Goal: Task Accomplishment & Management: Use online tool/utility

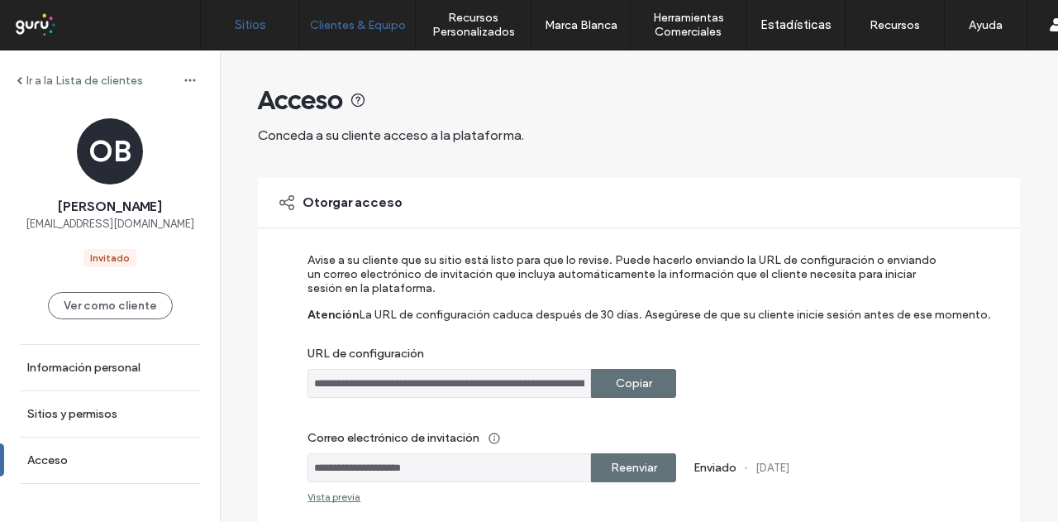
click at [250, 28] on label "Sitios" at bounding box center [250, 24] width 31 height 15
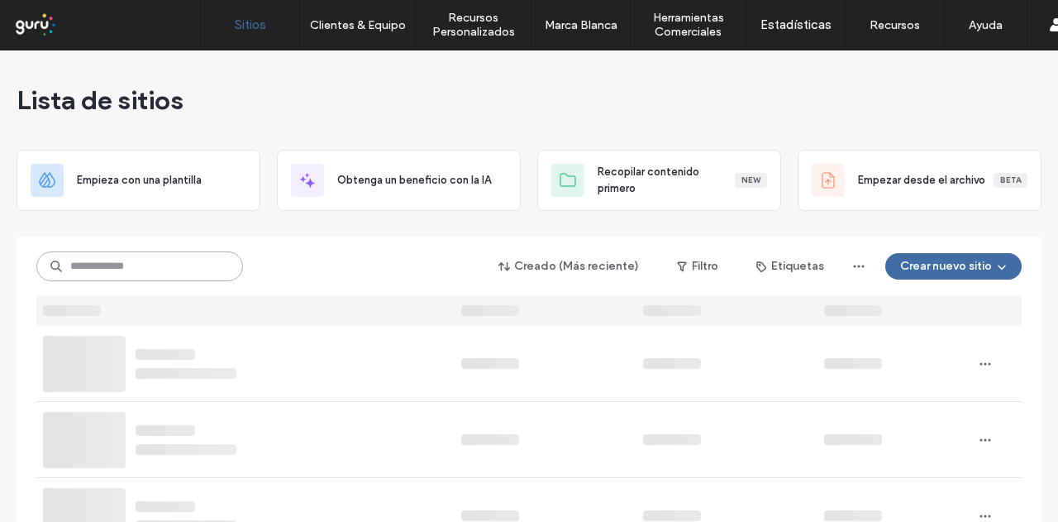
click at [99, 274] on input at bounding box center [139, 266] width 207 height 30
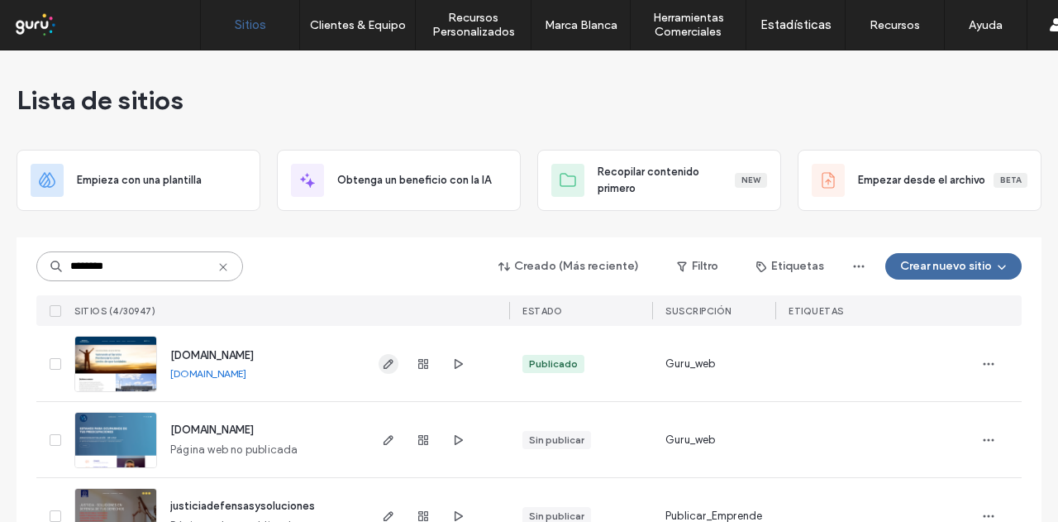
type input "********"
click at [384, 365] on use "button" at bounding box center [389, 364] width 10 height 10
type input "****"
click at [382, 357] on icon "button" at bounding box center [388, 363] width 13 height 13
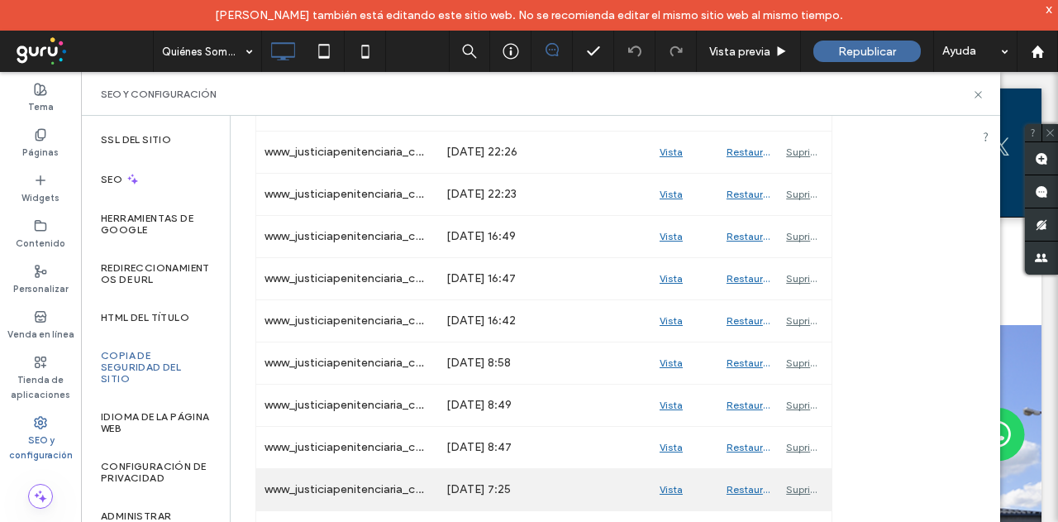
scroll to position [2006, 0]
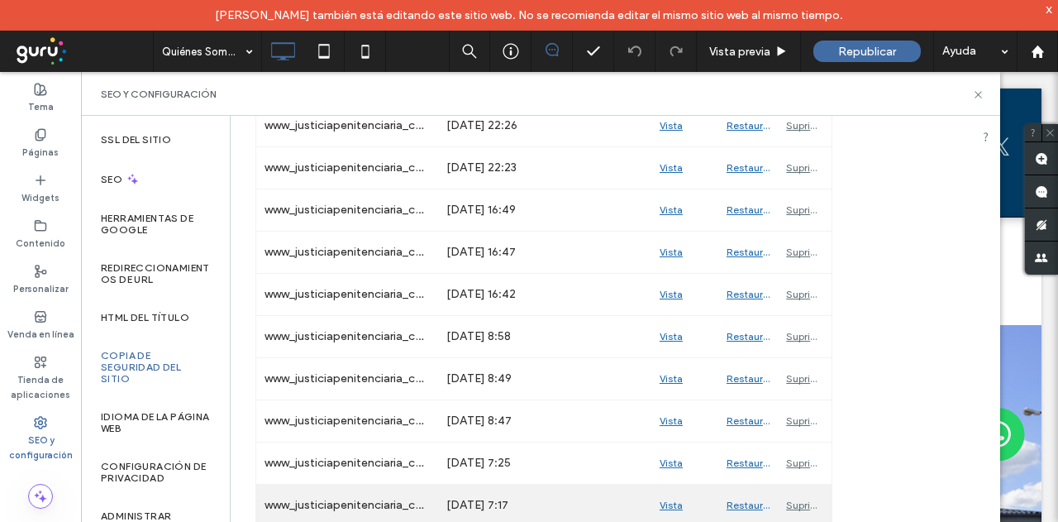
click at [669, 486] on div "Vista previa" at bounding box center [685, 505] width 67 height 41
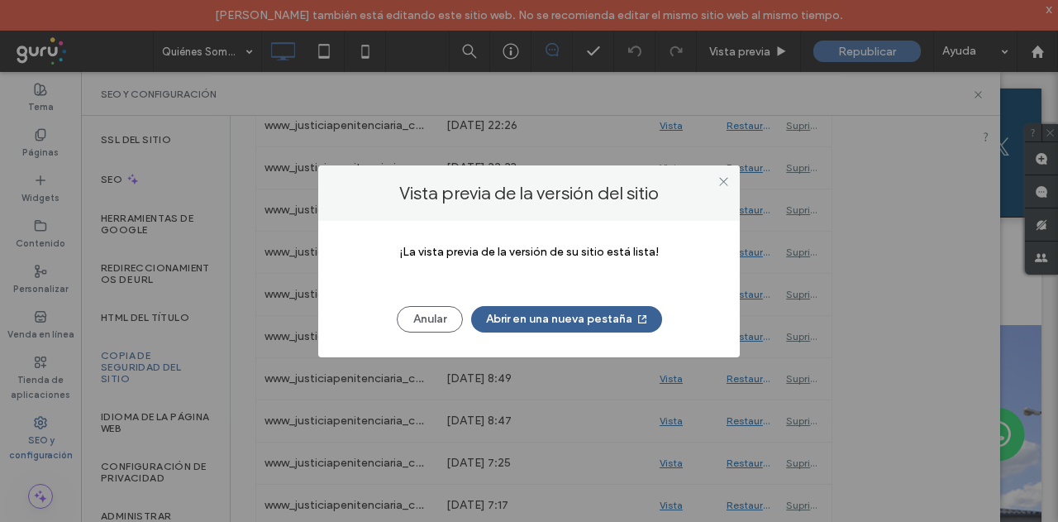
click at [525, 315] on button "Abrir en una nueva pestaña" at bounding box center [566, 319] width 191 height 26
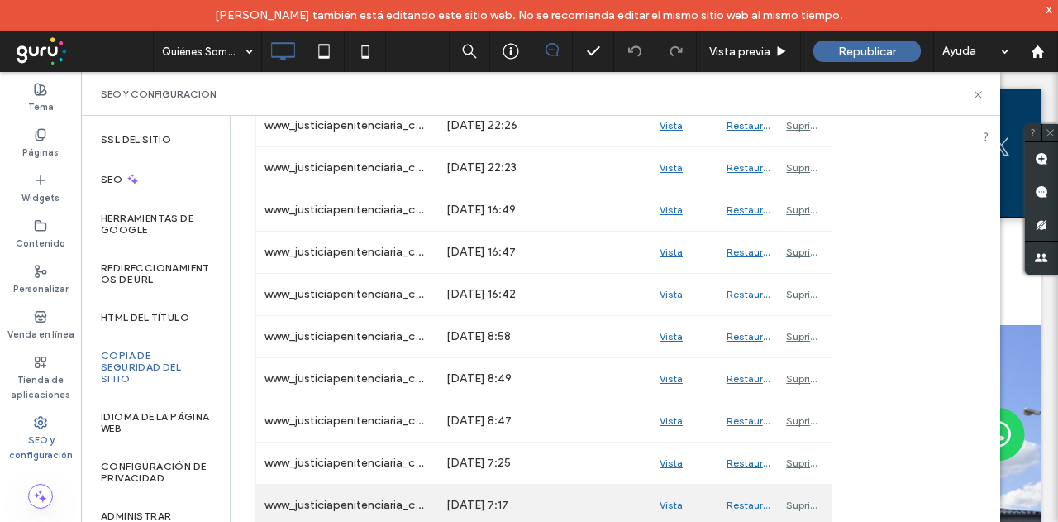
click at [740, 485] on div "Restaurar" at bounding box center [749, 505] width 60 height 41
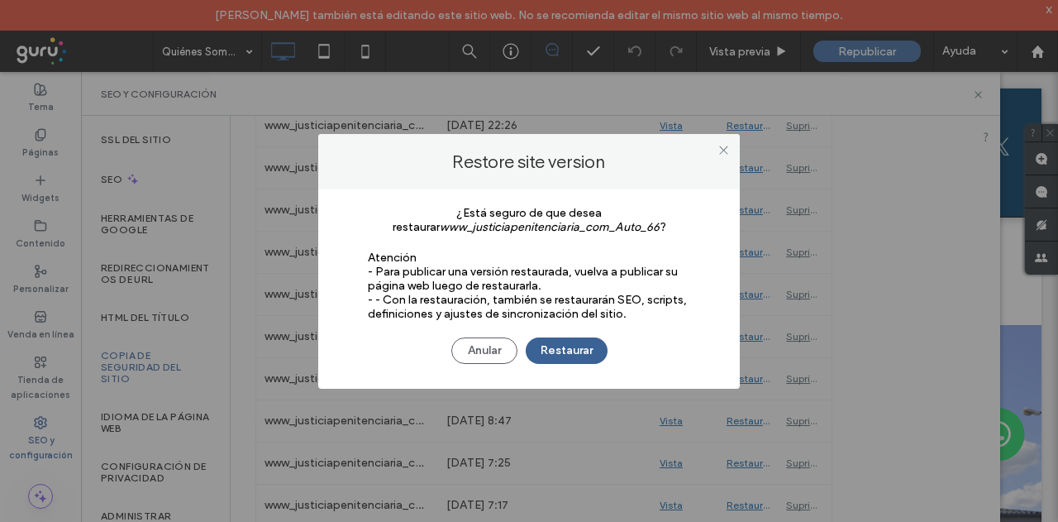
click at [571, 349] on button "Restaurar" at bounding box center [567, 350] width 82 height 26
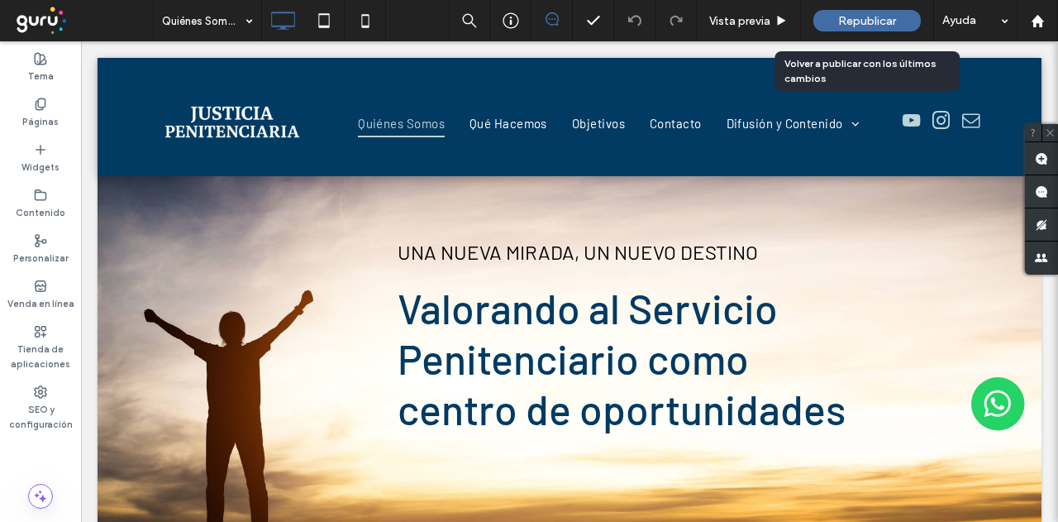
click at [857, 14] on span "Republicar" at bounding box center [868, 21] width 58 height 14
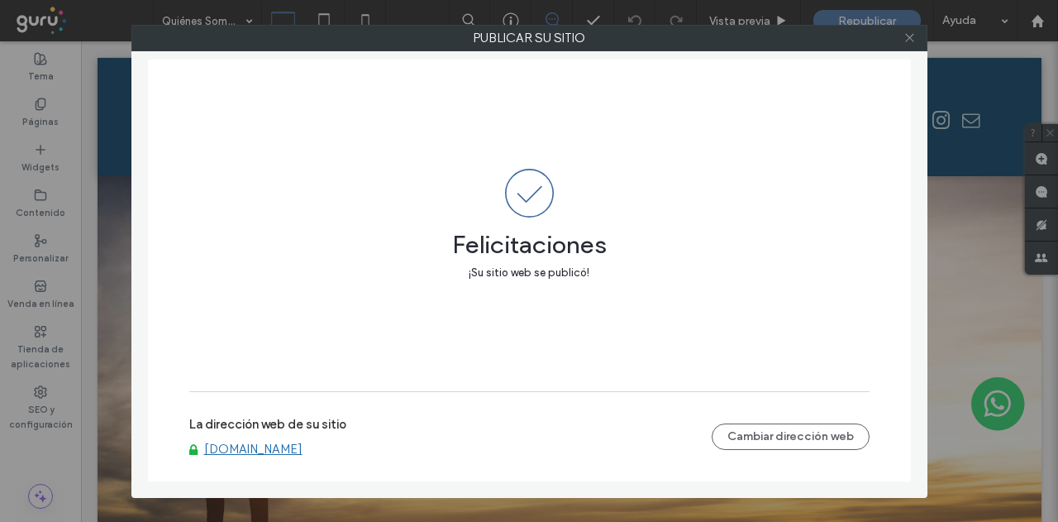
click at [910, 39] on icon at bounding box center [910, 37] width 12 height 12
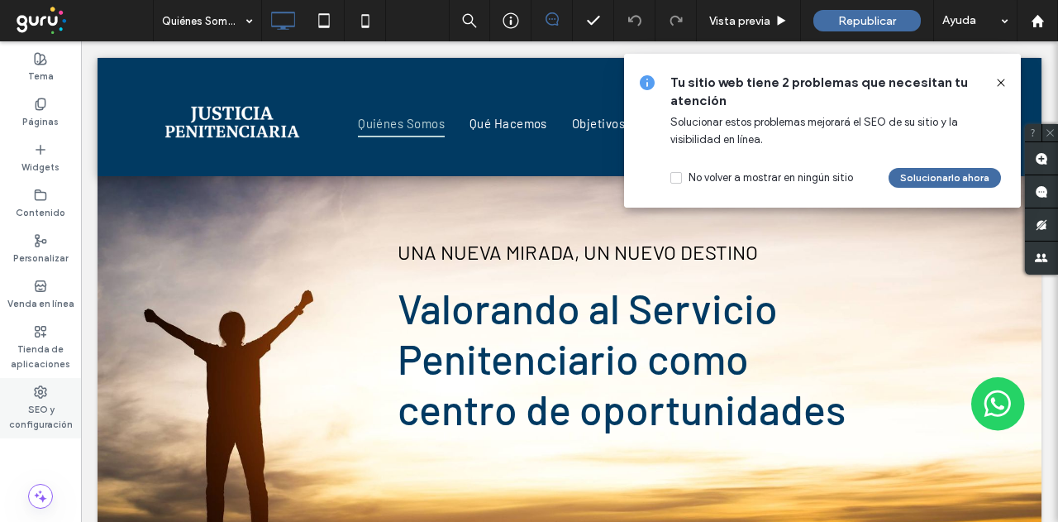
click at [29, 398] on div "SEO y configuración" at bounding box center [40, 408] width 81 height 60
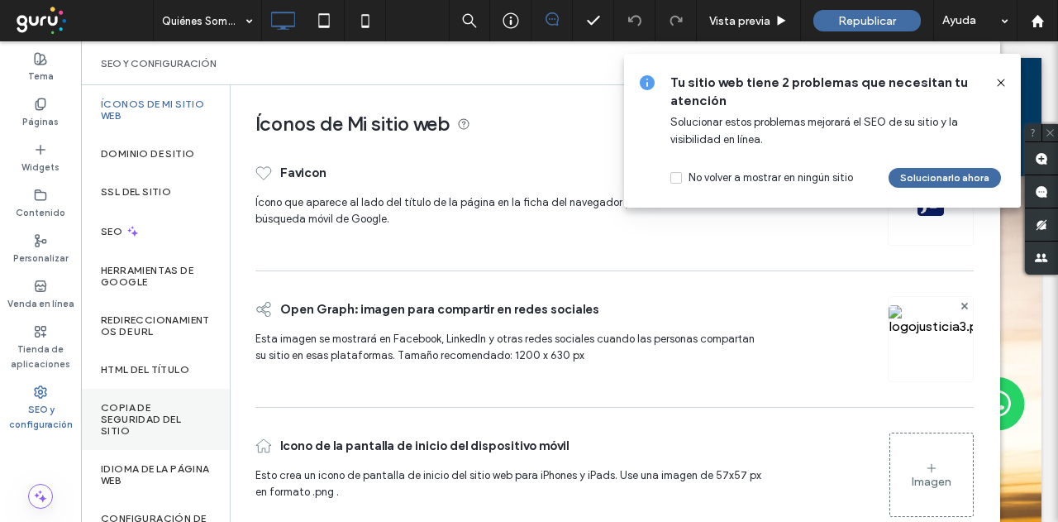
click at [111, 409] on label "Copia de seguridad del sitio" at bounding box center [155, 419] width 109 height 35
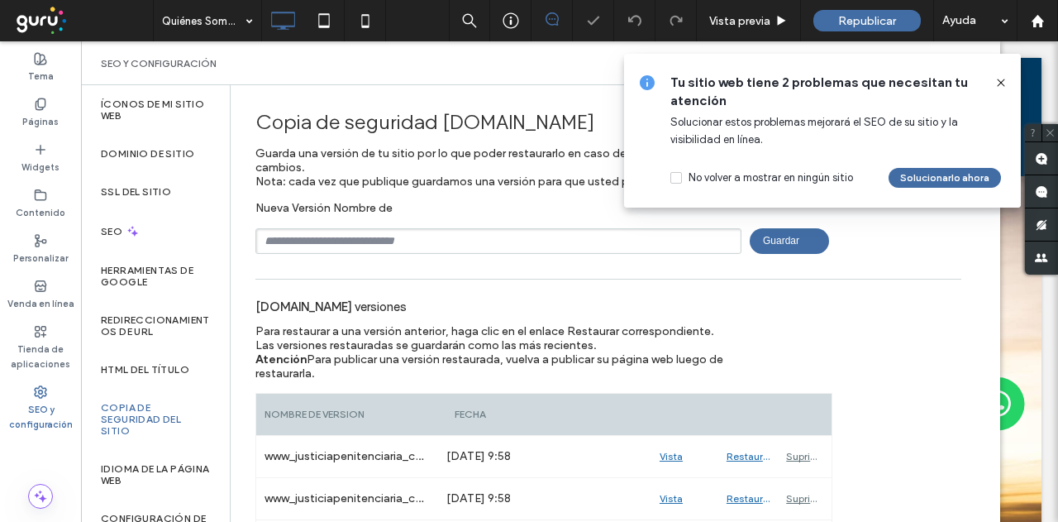
click at [331, 240] on input "text" at bounding box center [499, 241] width 486 height 26
type input "****"
click at [777, 237] on span "Guardar" at bounding box center [789, 241] width 79 height 26
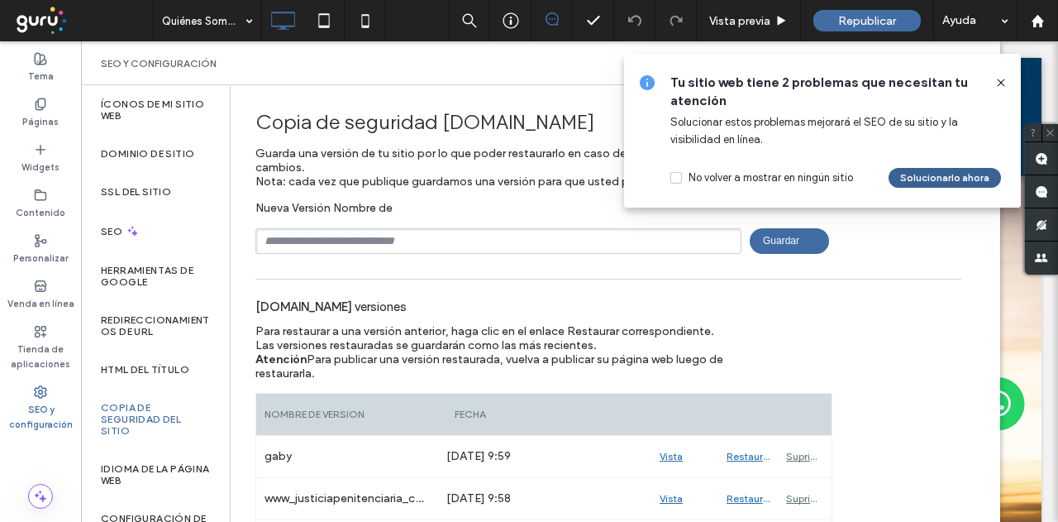
click at [944, 178] on button "Solucionarlo ahora" at bounding box center [945, 178] width 112 height 20
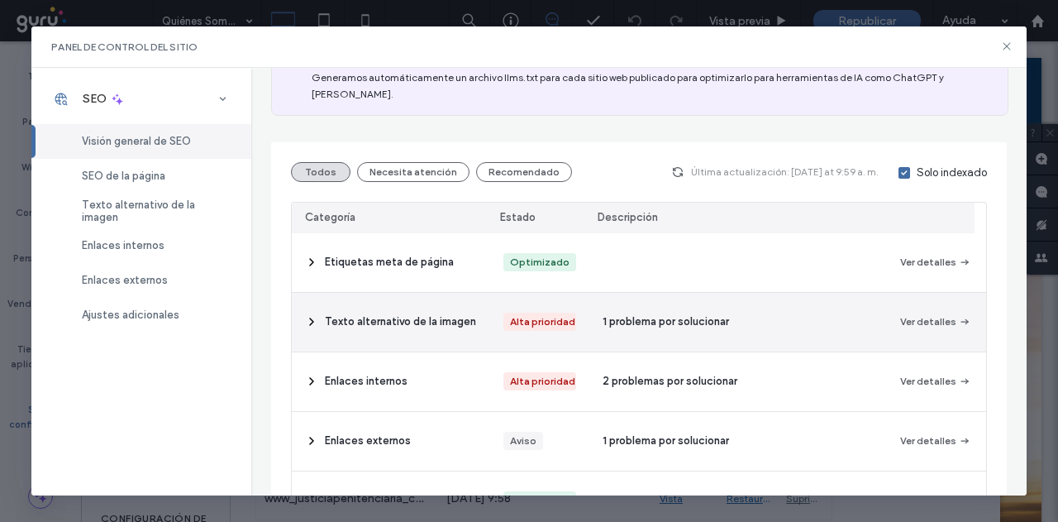
scroll to position [248, 0]
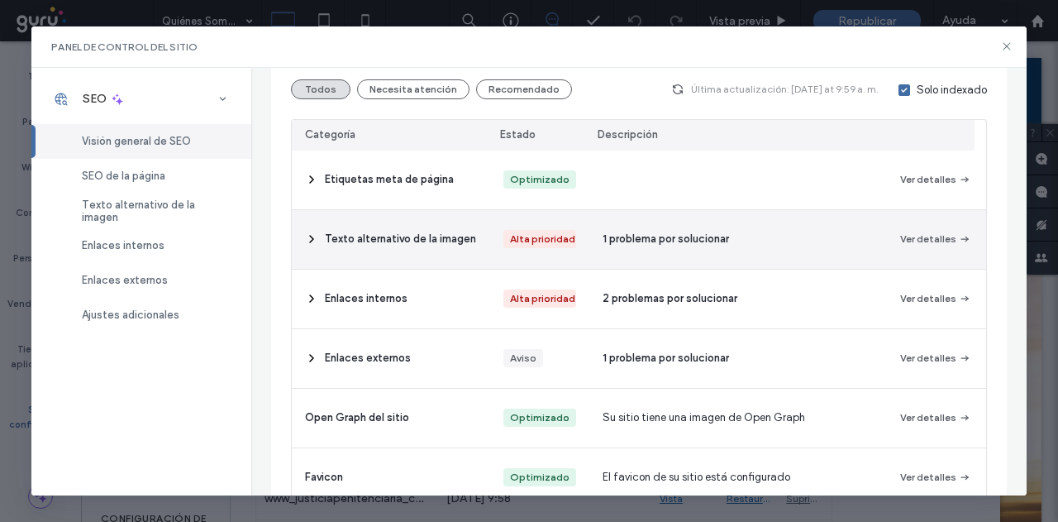
click at [306, 236] on icon at bounding box center [311, 238] width 13 height 13
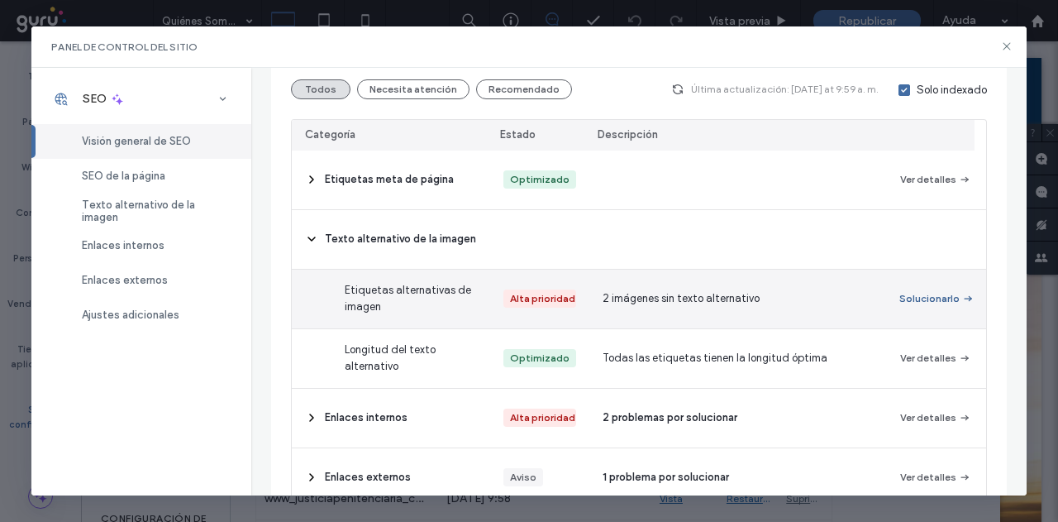
click at [907, 294] on button "Solucionarlo" at bounding box center [937, 299] width 73 height 20
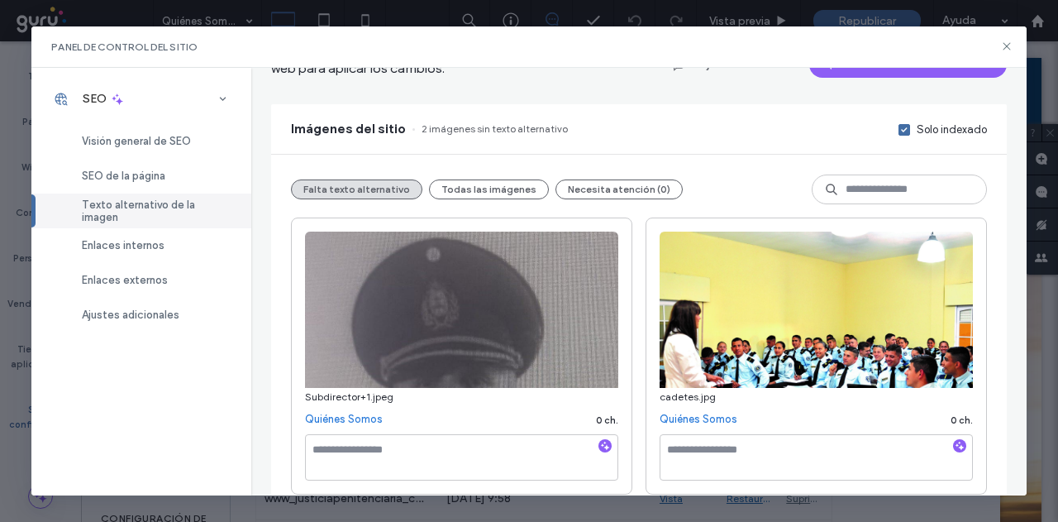
scroll to position [183, 0]
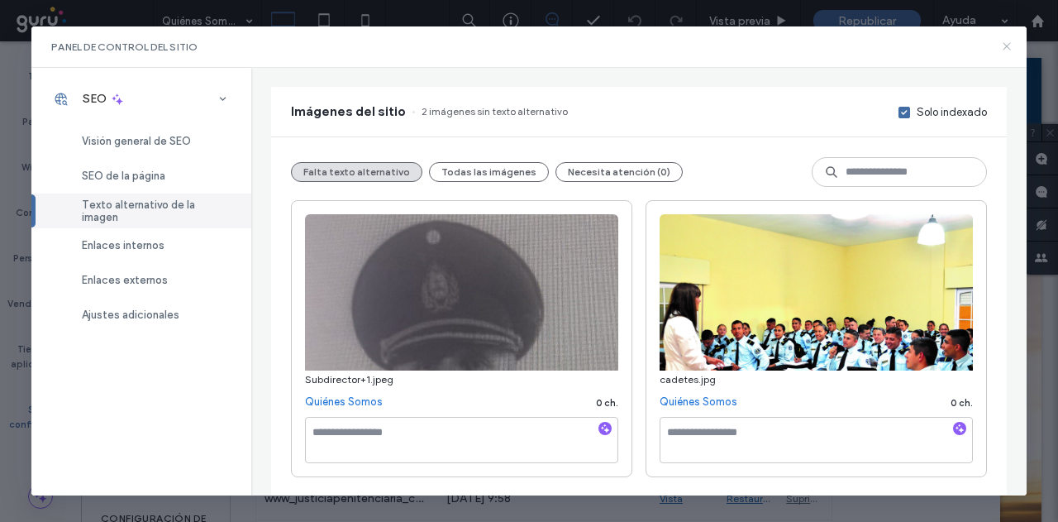
click at [1004, 49] on icon at bounding box center [1007, 46] width 13 height 13
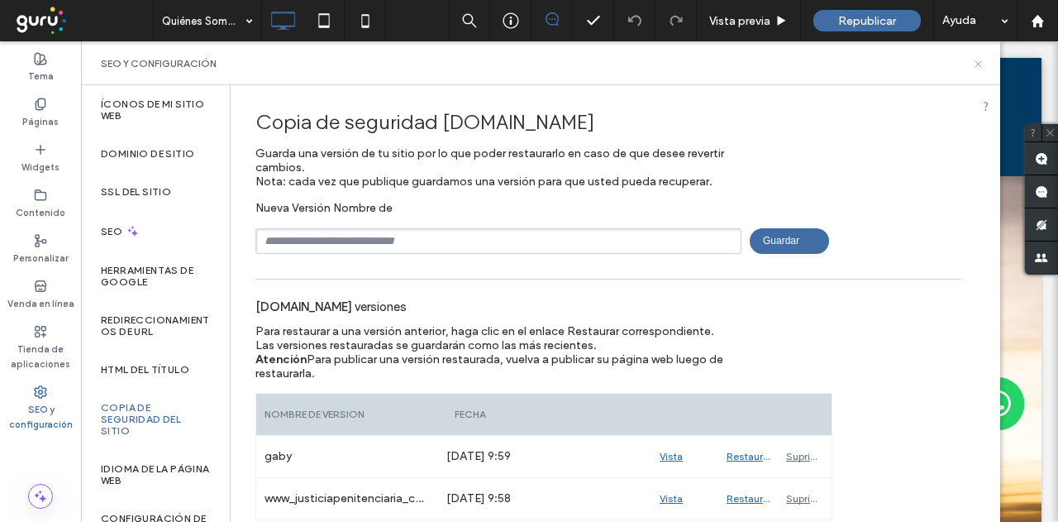
click at [980, 62] on use at bounding box center [978, 63] width 7 height 7
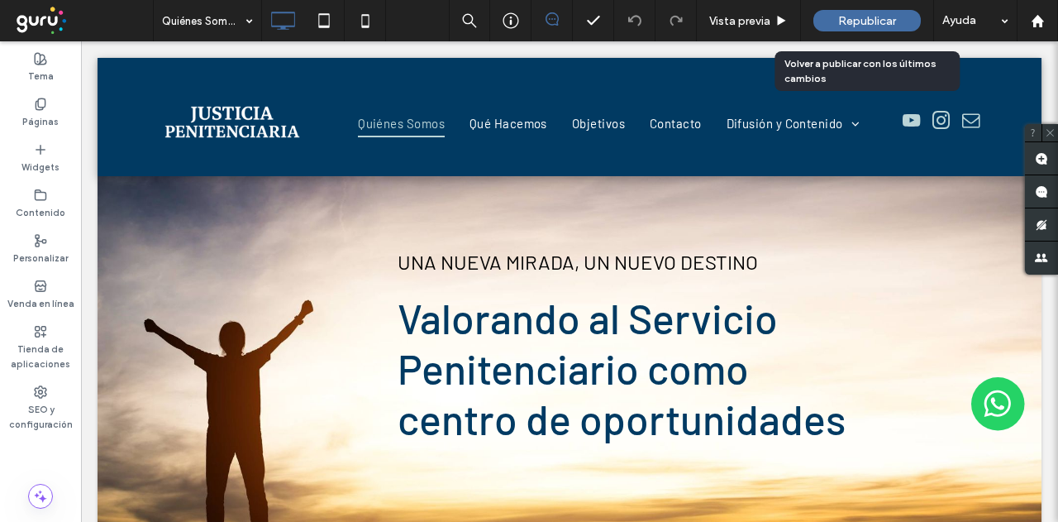
click at [865, 17] on span "Republicar" at bounding box center [868, 21] width 58 height 14
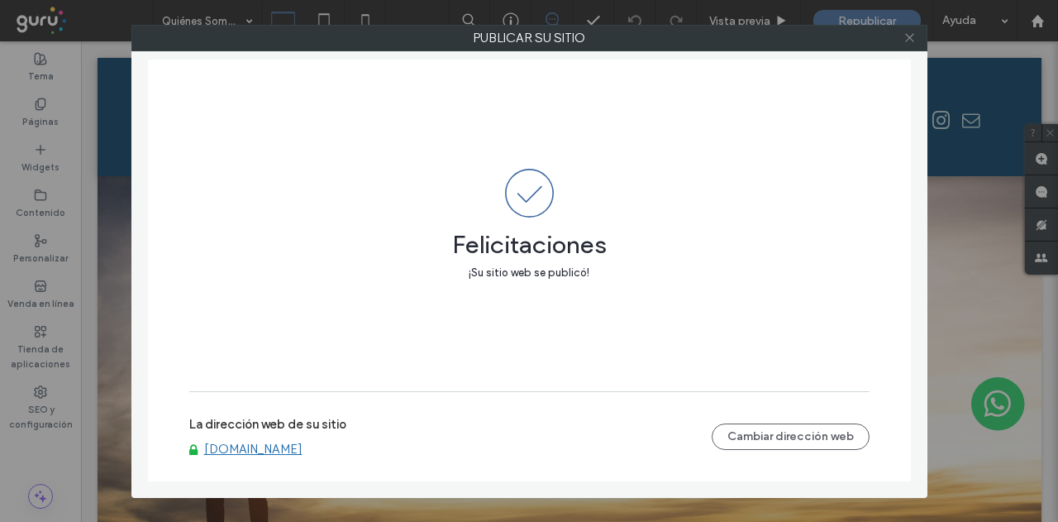
click at [910, 41] on icon at bounding box center [910, 37] width 12 height 12
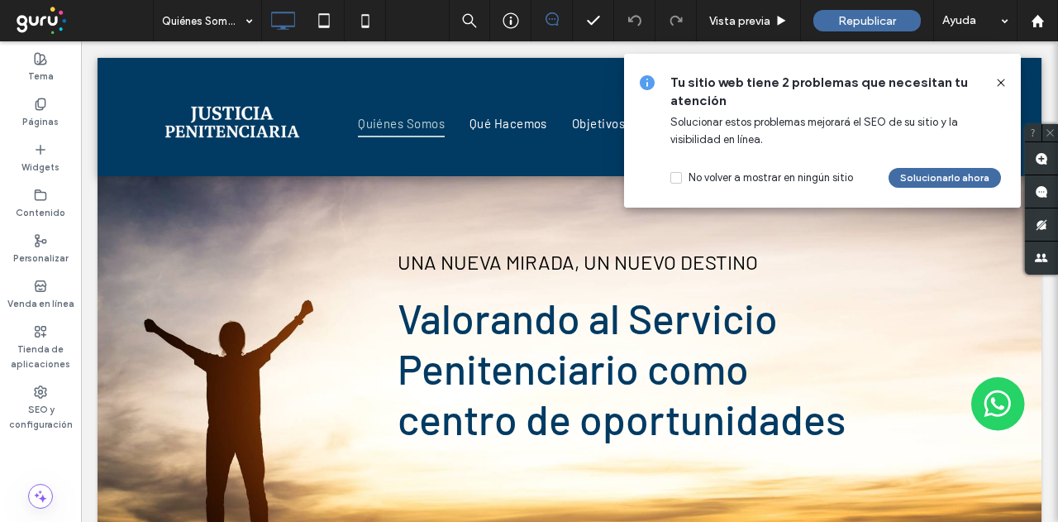
click at [1001, 82] on use at bounding box center [1000, 82] width 7 height 7
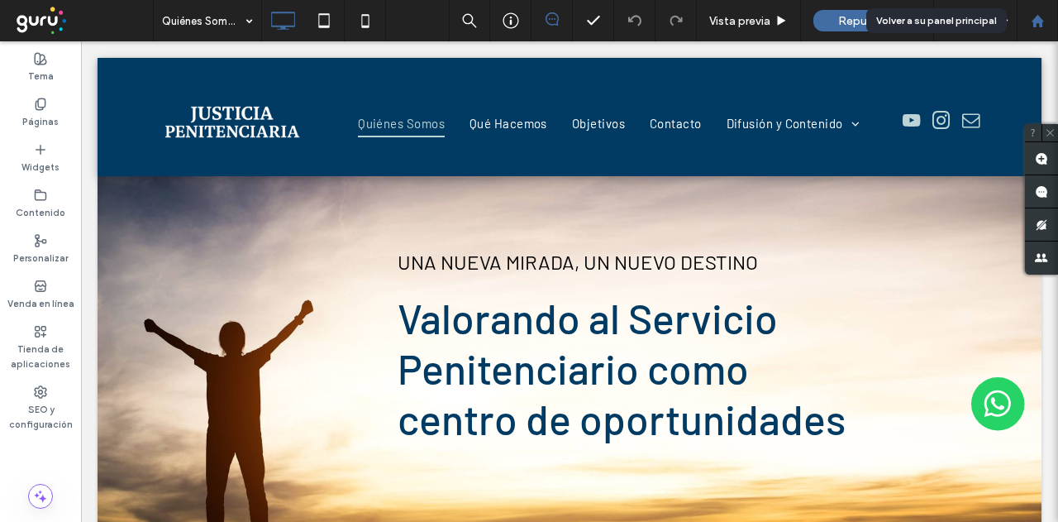
click at [1042, 19] on use at bounding box center [1037, 20] width 12 height 12
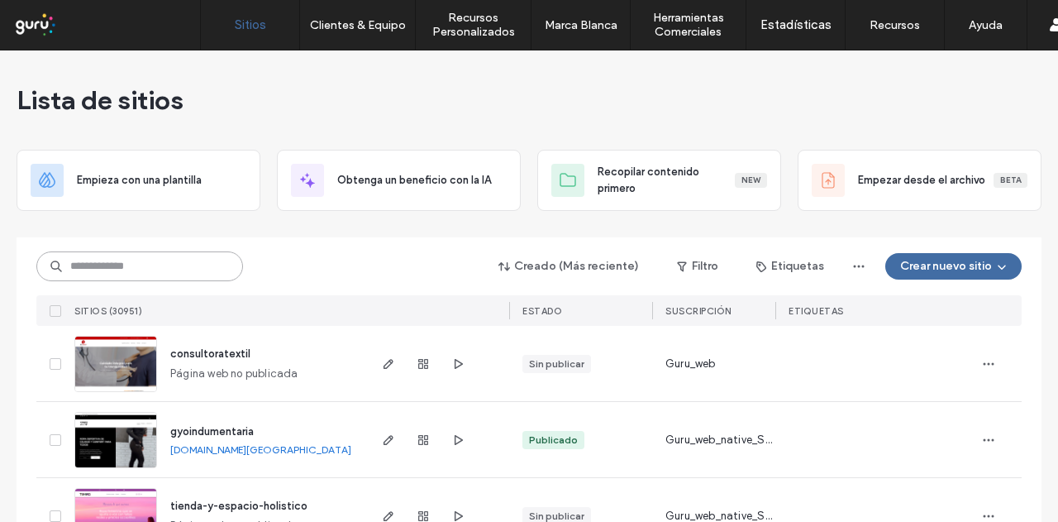
click at [137, 266] on input at bounding box center [139, 266] width 207 height 30
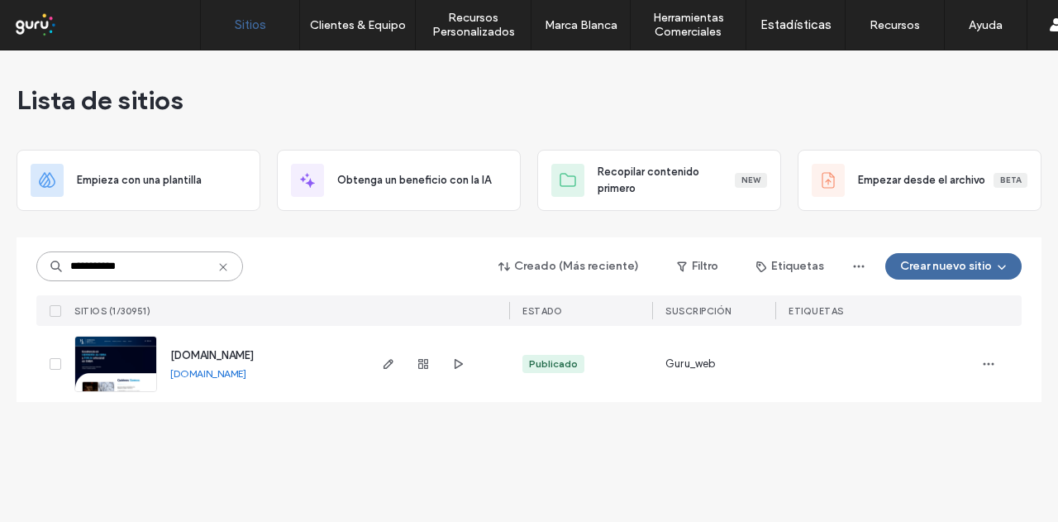
type input "**********"
click at [251, 358] on span "[DOMAIN_NAME]" at bounding box center [212, 355] width 84 height 12
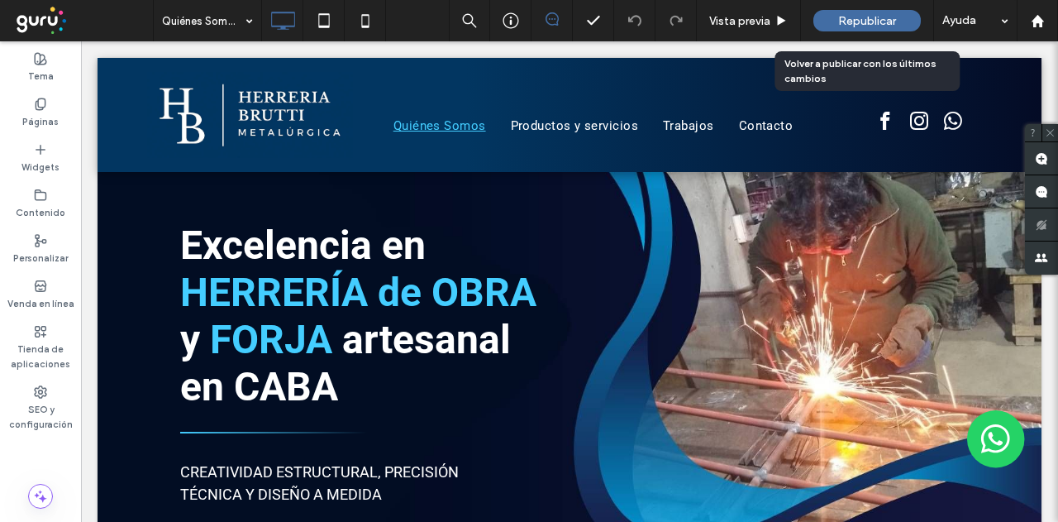
click at [868, 21] on span "Republicar" at bounding box center [868, 21] width 58 height 14
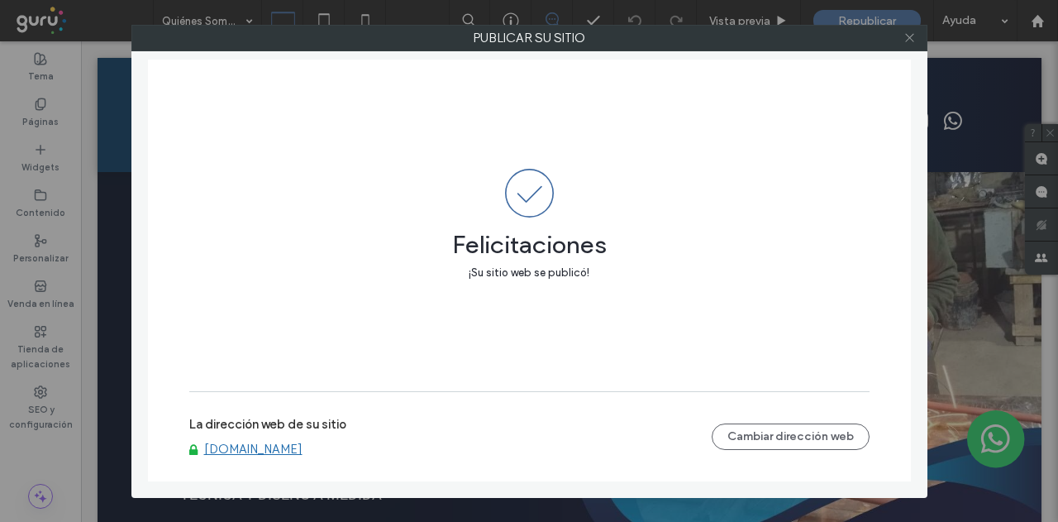
click at [910, 36] on icon at bounding box center [910, 37] width 12 height 12
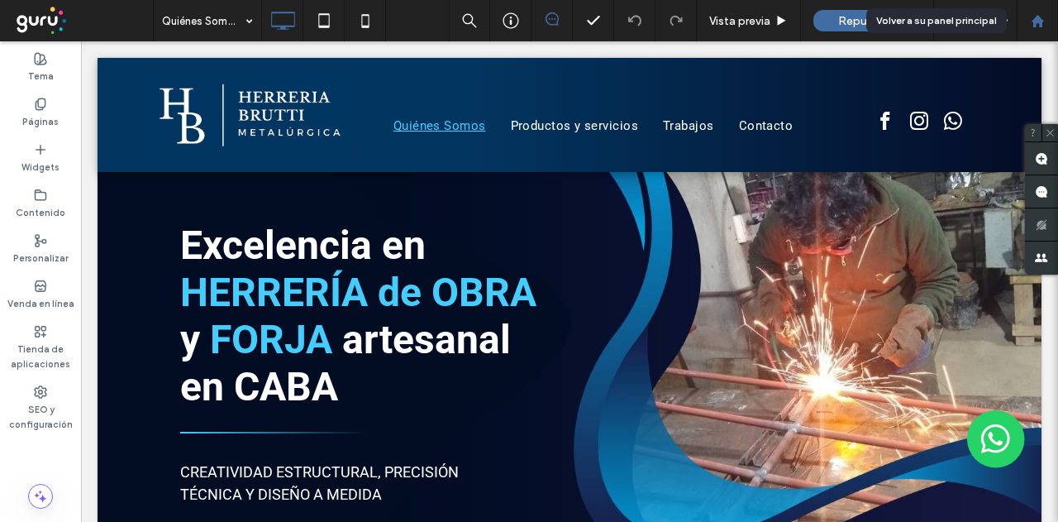
click at [1034, 18] on icon at bounding box center [1038, 21] width 14 height 14
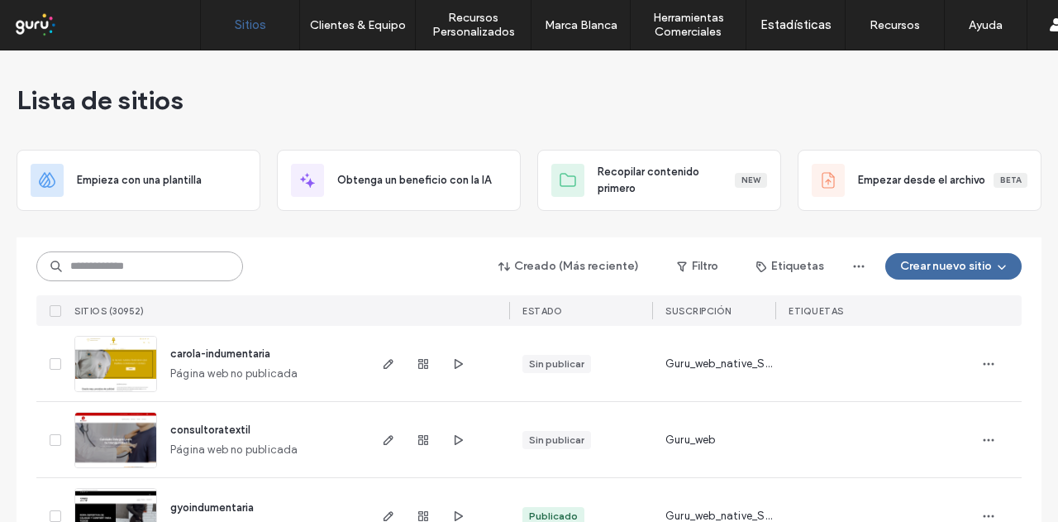
click at [135, 267] on input at bounding box center [139, 266] width 207 height 30
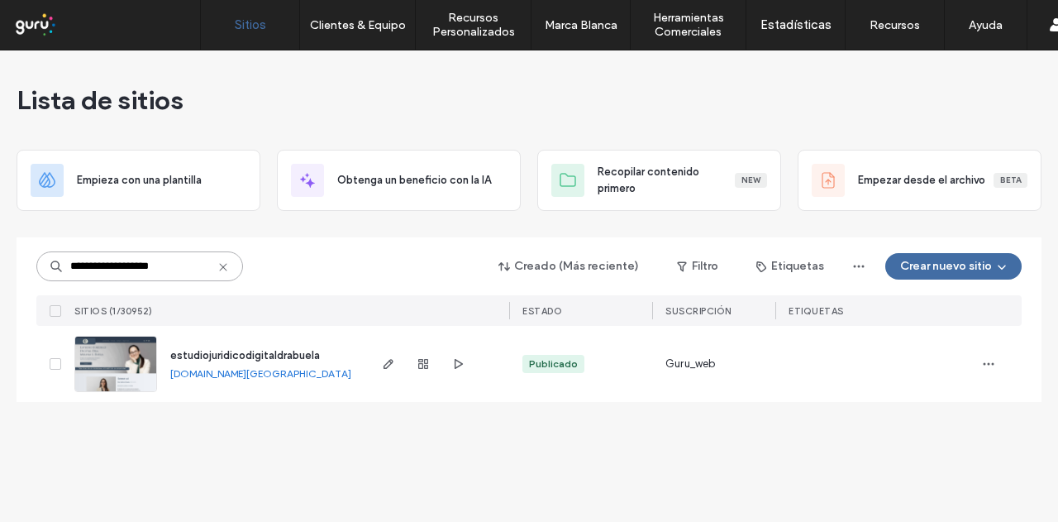
type input "**********"
click at [217, 356] on span "estudiojuridicodigitaldrabuela" at bounding box center [245, 355] width 150 height 12
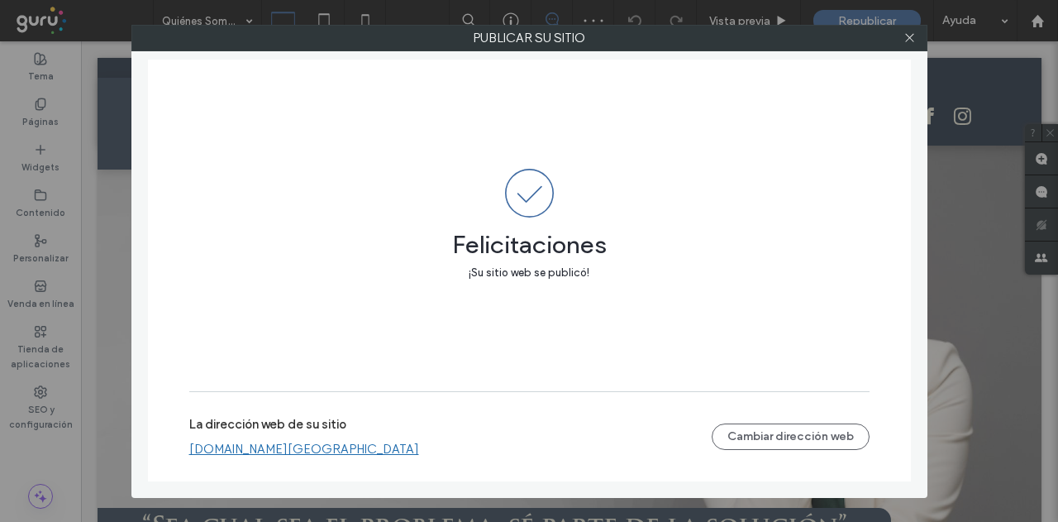
click at [276, 451] on link "[DOMAIN_NAME][GEOGRAPHIC_DATA]" at bounding box center [304, 449] width 230 height 15
click at [908, 38] on icon at bounding box center [910, 37] width 12 height 12
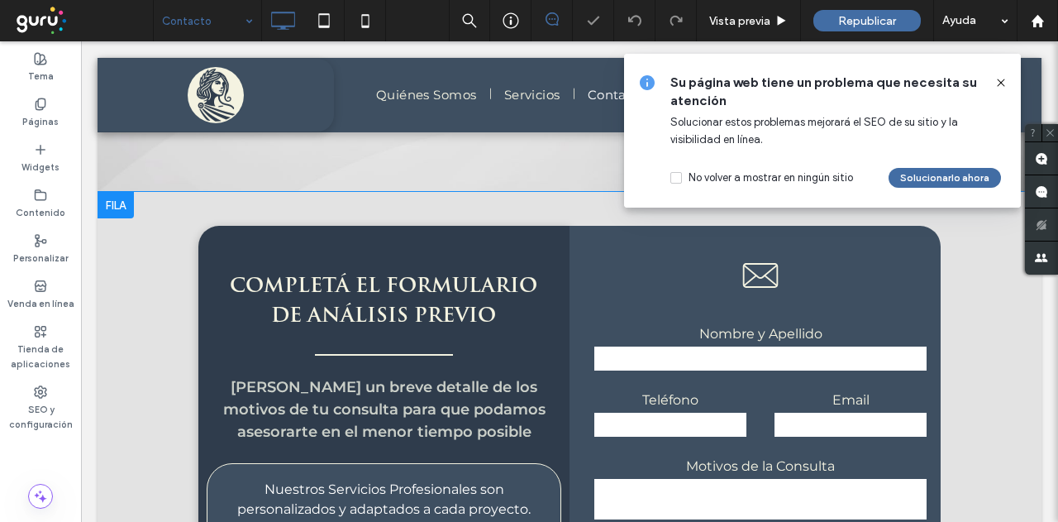
scroll to position [165, 0]
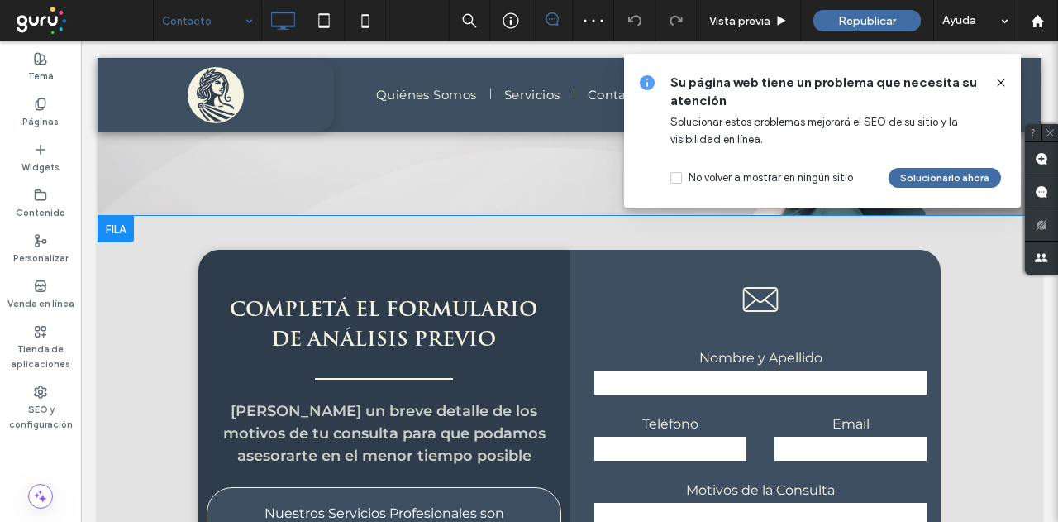
click at [112, 221] on div at bounding box center [116, 229] width 36 height 26
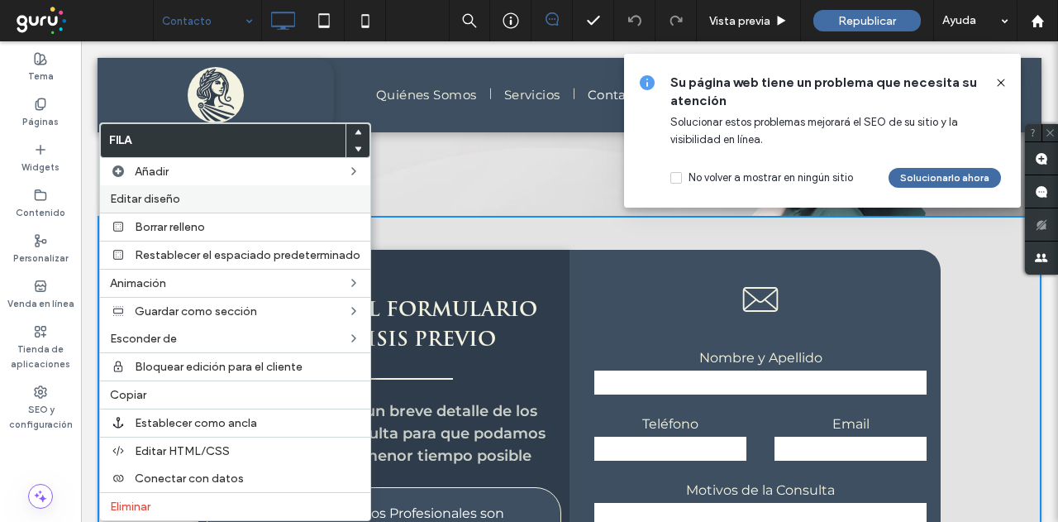
click at [144, 198] on span "Editar diseño" at bounding box center [145, 199] width 70 height 14
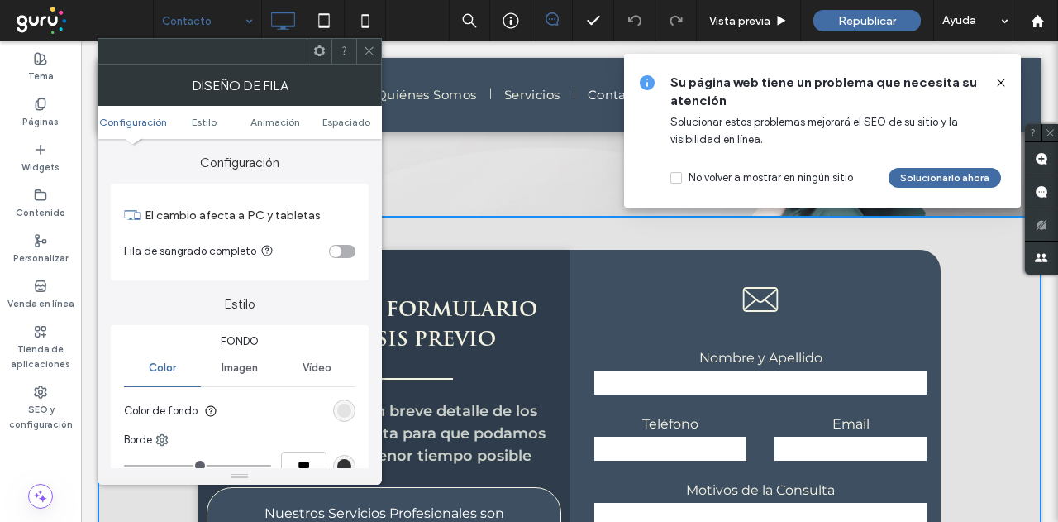
scroll to position [83, 0]
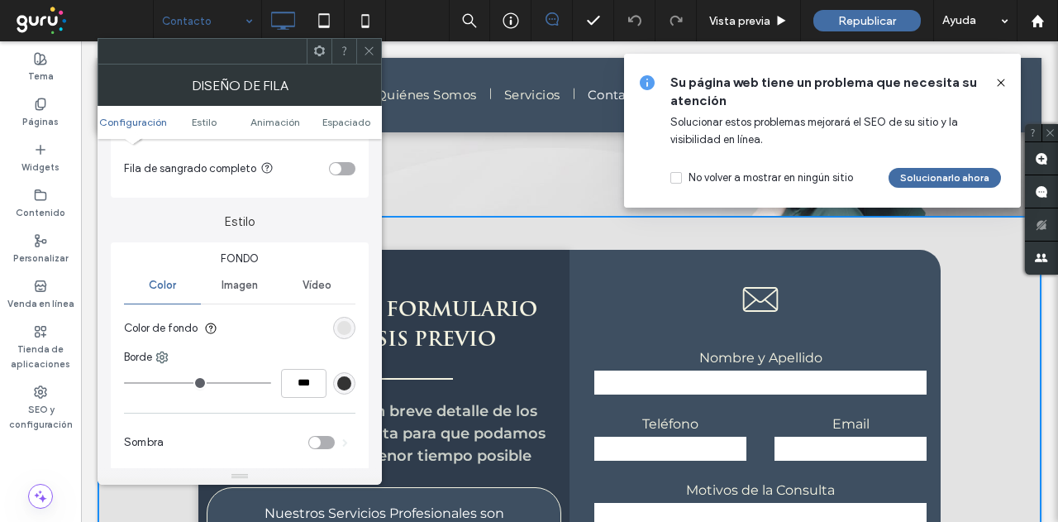
click at [241, 285] on span "Imagen" at bounding box center [240, 285] width 36 height 13
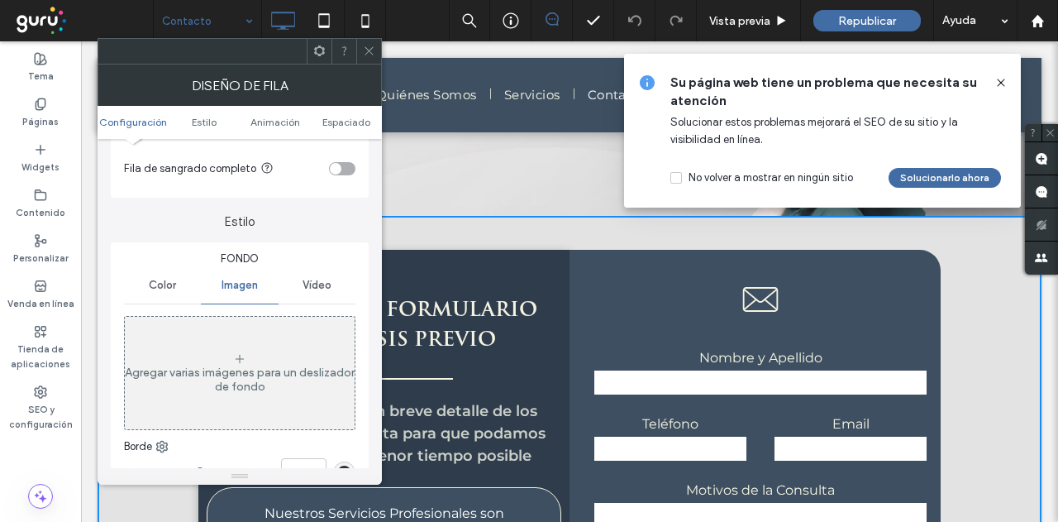
click at [222, 355] on div "Agregar varias imágenes para un deslizador de fondo" at bounding box center [240, 372] width 230 height 109
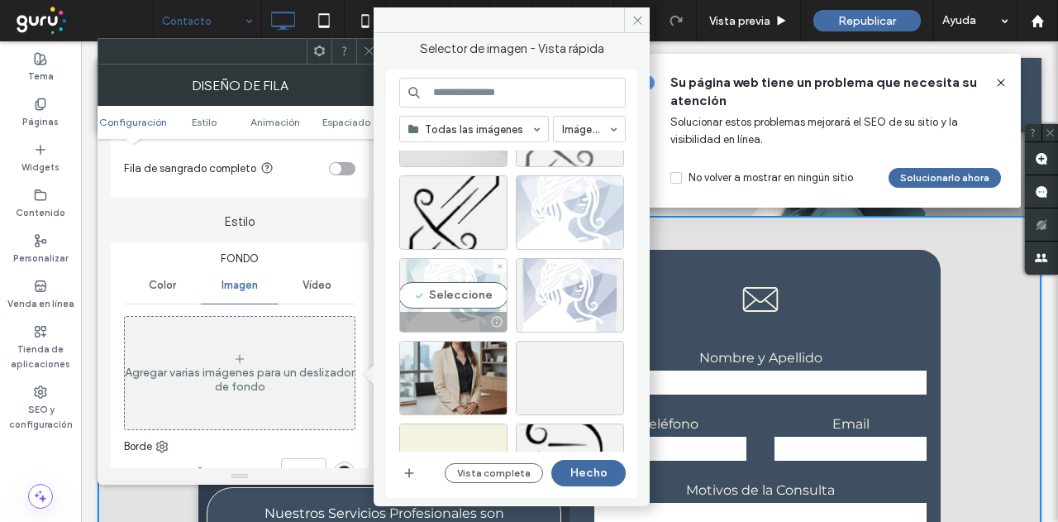
click at [447, 293] on div "Seleccione" at bounding box center [453, 295] width 108 height 74
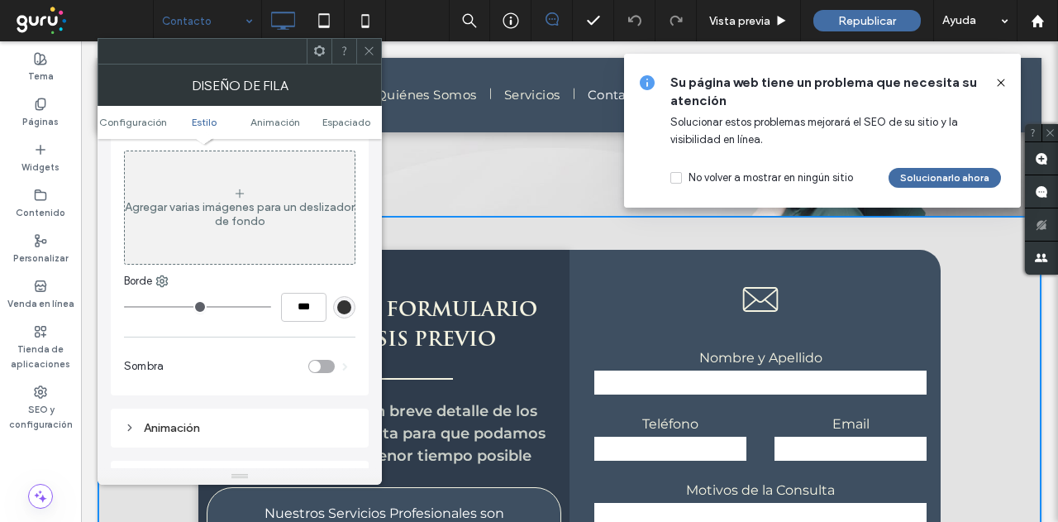
scroll to position [165, 0]
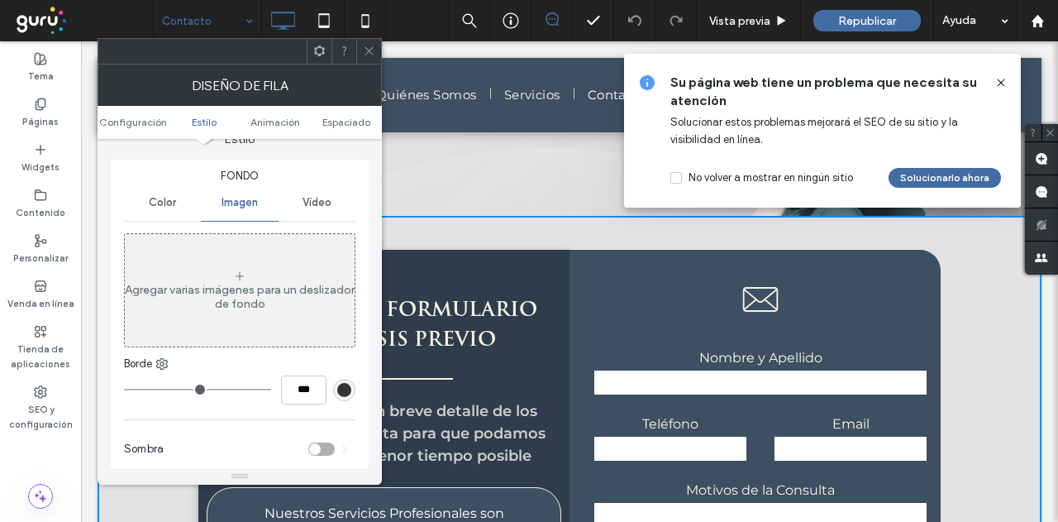
click at [235, 275] on icon at bounding box center [239, 276] width 13 height 13
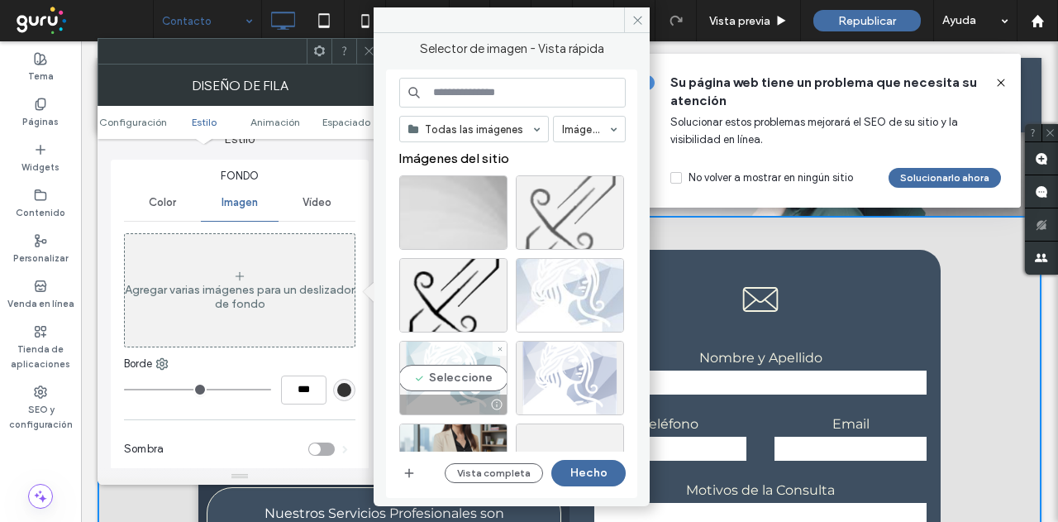
click at [447, 375] on div "Seleccione" at bounding box center [453, 378] width 108 height 74
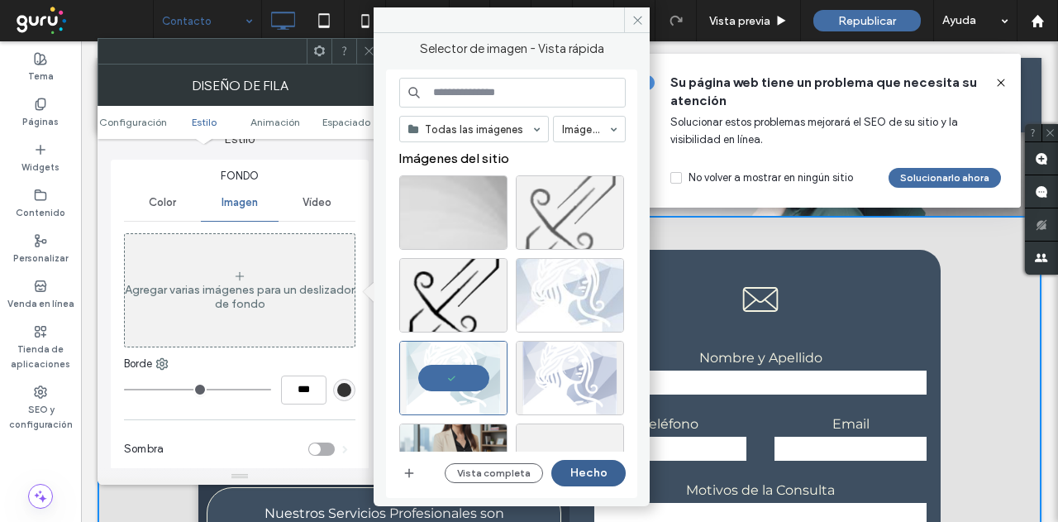
click at [581, 471] on button "Hecho" at bounding box center [589, 473] width 74 height 26
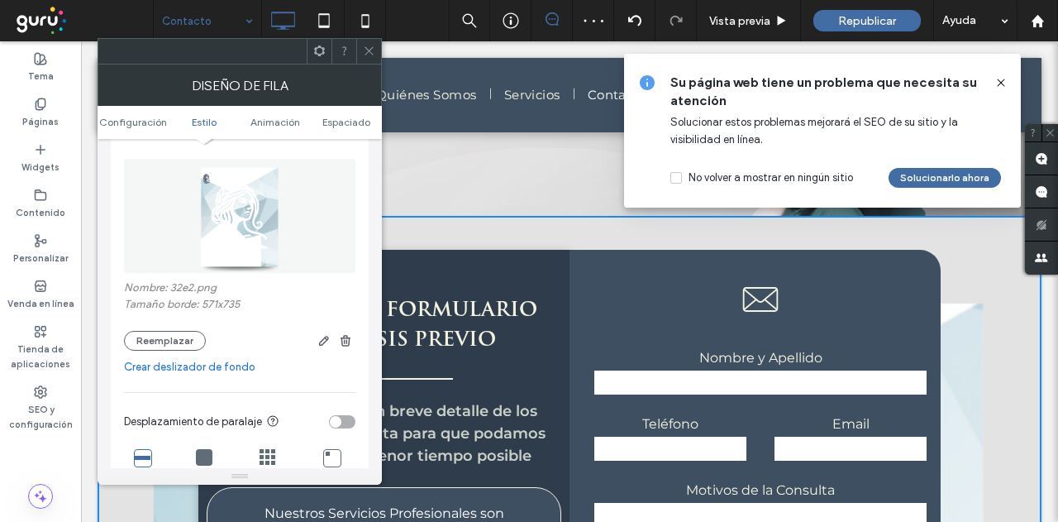
scroll to position [331, 0]
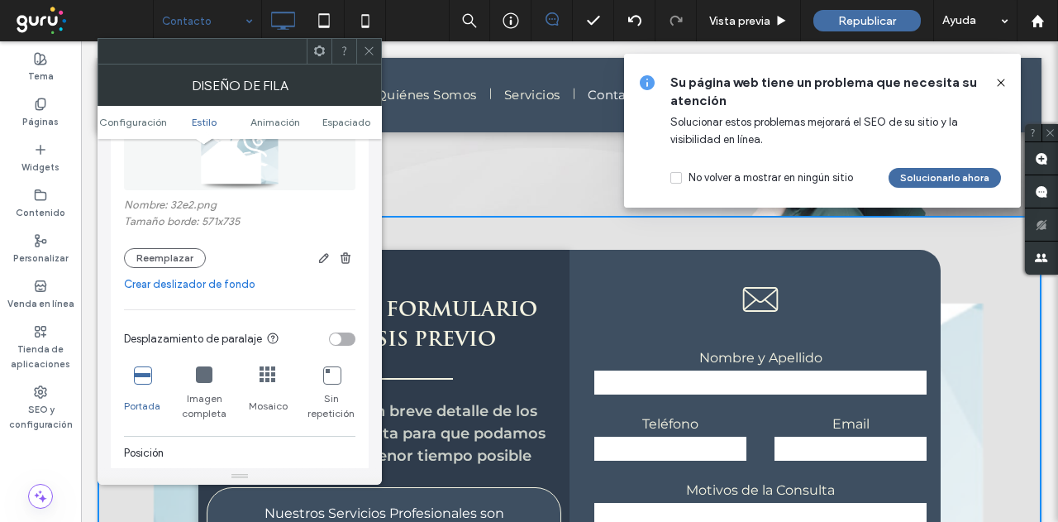
click at [339, 337] on div "toggle" at bounding box center [336, 339] width 12 height 12
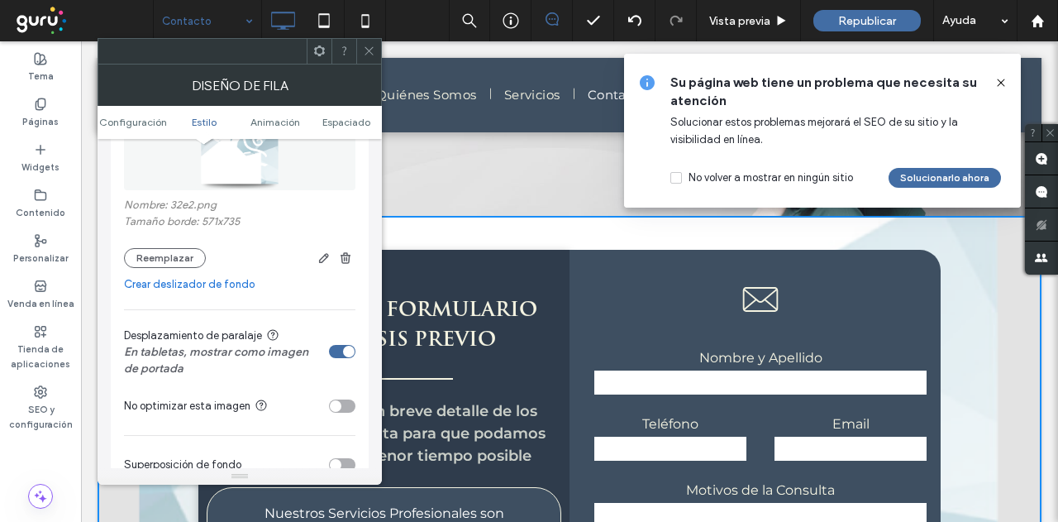
click at [340, 350] on div "toggle" at bounding box center [342, 351] width 26 height 13
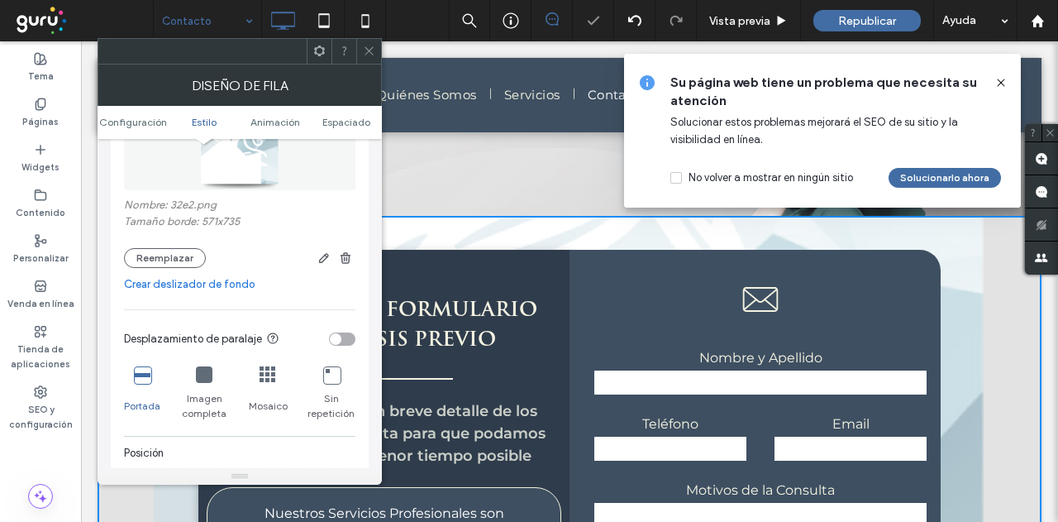
click at [141, 372] on icon at bounding box center [142, 374] width 17 height 17
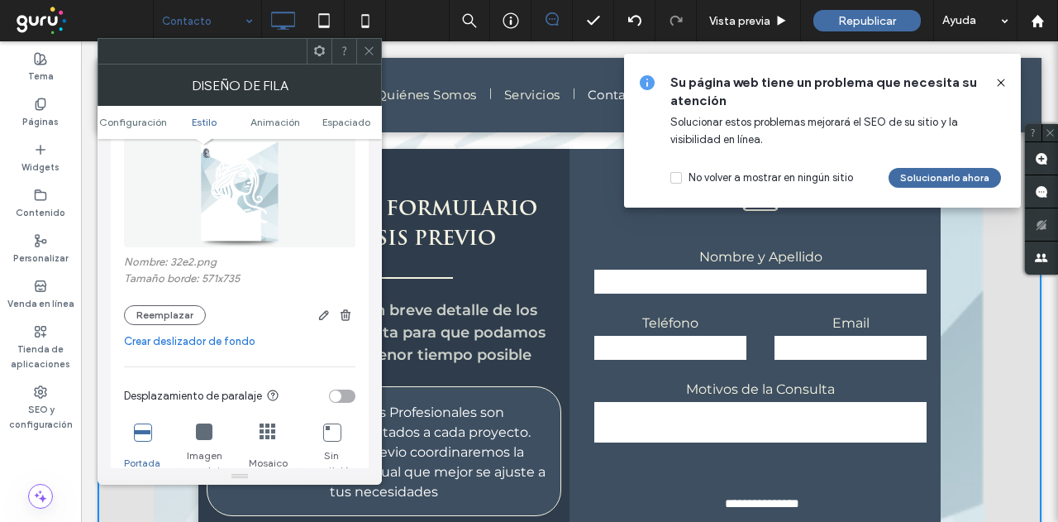
scroll to position [248, 0]
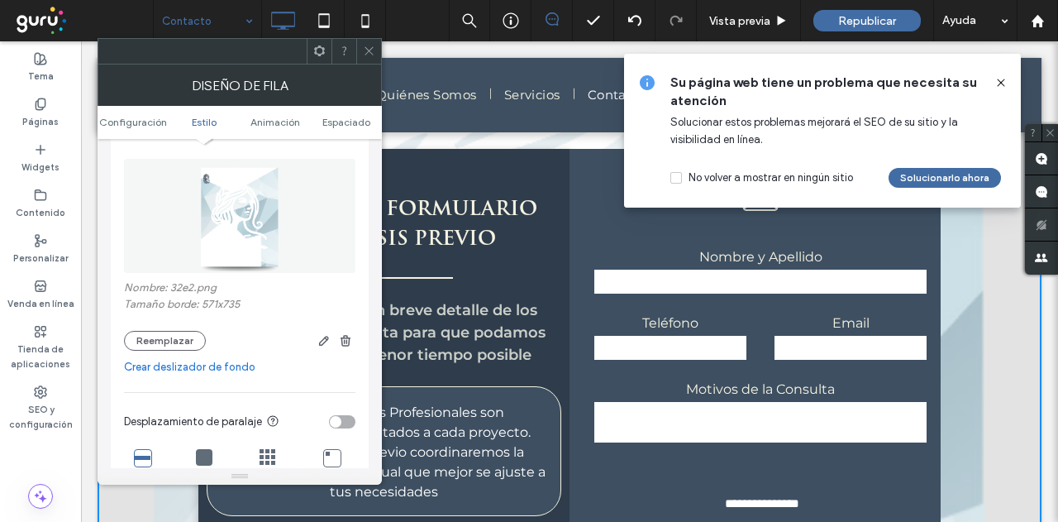
click at [241, 214] on img at bounding box center [239, 216] width 89 height 114
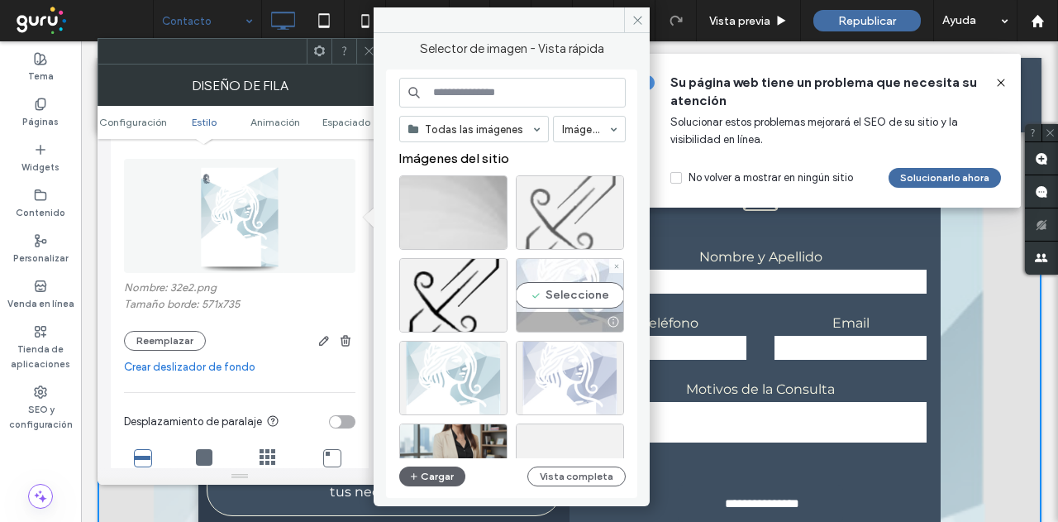
drag, startPoint x: 576, startPoint y: 294, endPoint x: 493, endPoint y: 253, distance: 92.1
click at [576, 294] on div "Seleccione" at bounding box center [570, 295] width 108 height 74
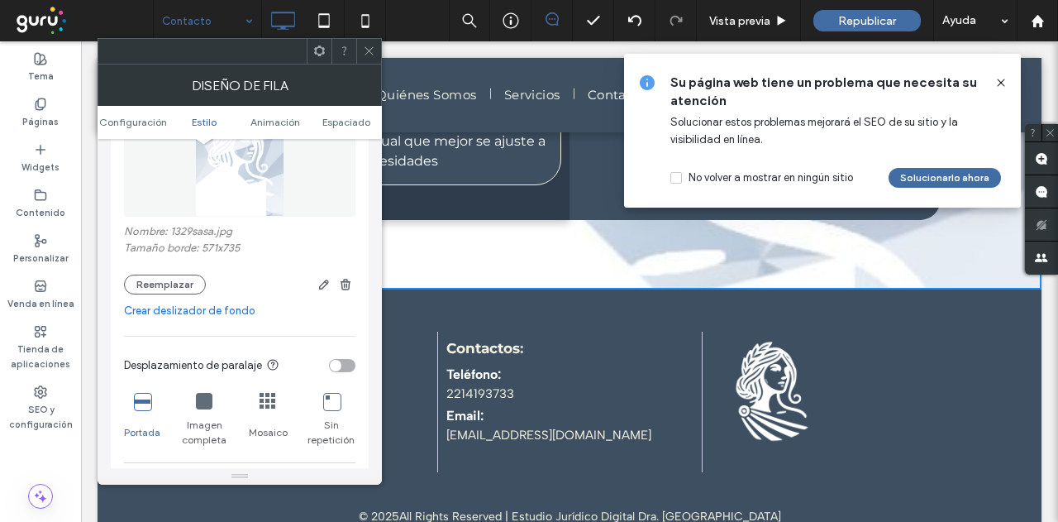
scroll to position [331, 0]
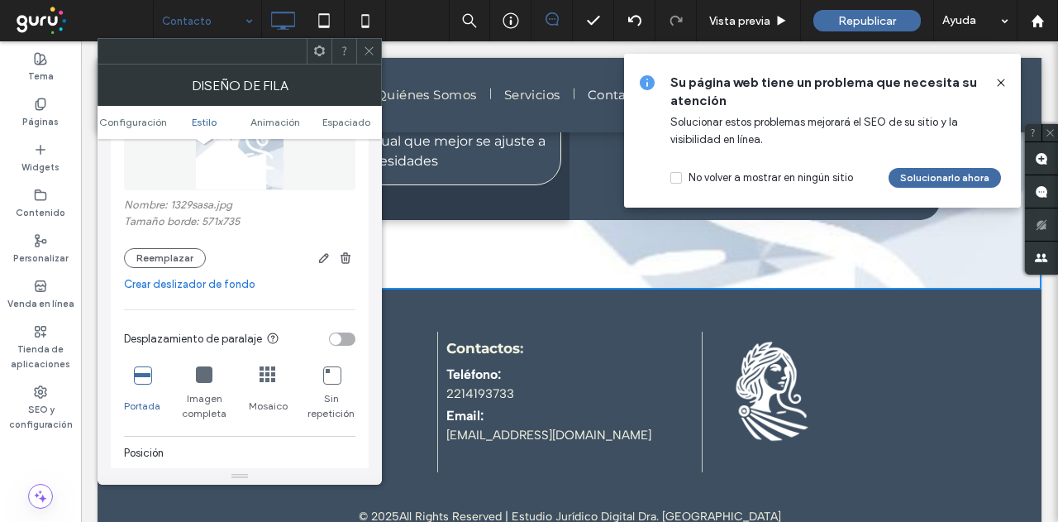
click at [209, 372] on icon at bounding box center [204, 374] width 17 height 17
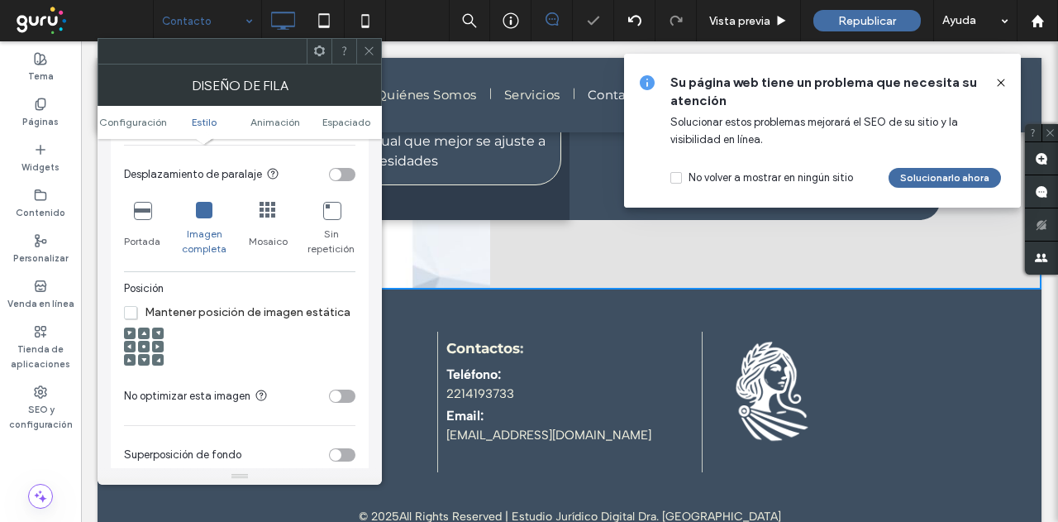
scroll to position [496, 0]
click at [129, 343] on icon at bounding box center [129, 345] width 5 height 5
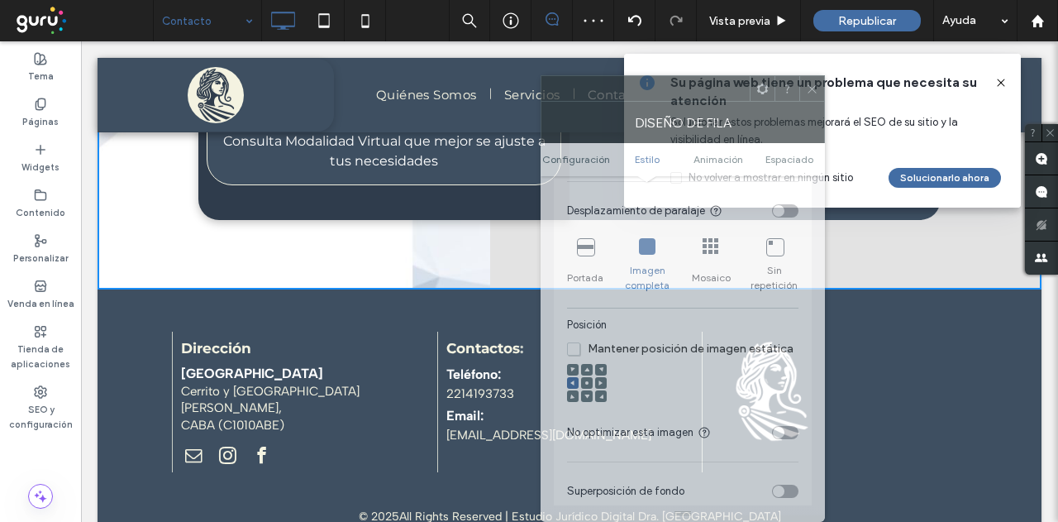
drag, startPoint x: 256, startPoint y: 58, endPoint x: 700, endPoint y: 150, distance: 452.7
click at [700, 150] on div "Diseño de fila Configuración Estilo Animación Espaciado Configuración El cambio…" at bounding box center [683, 298] width 284 height 447
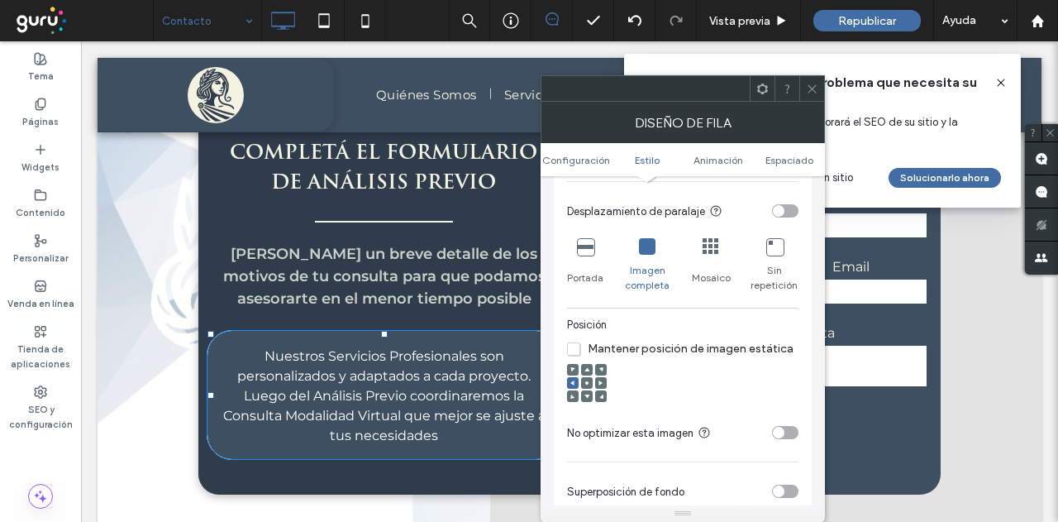
scroll to position [349, 0]
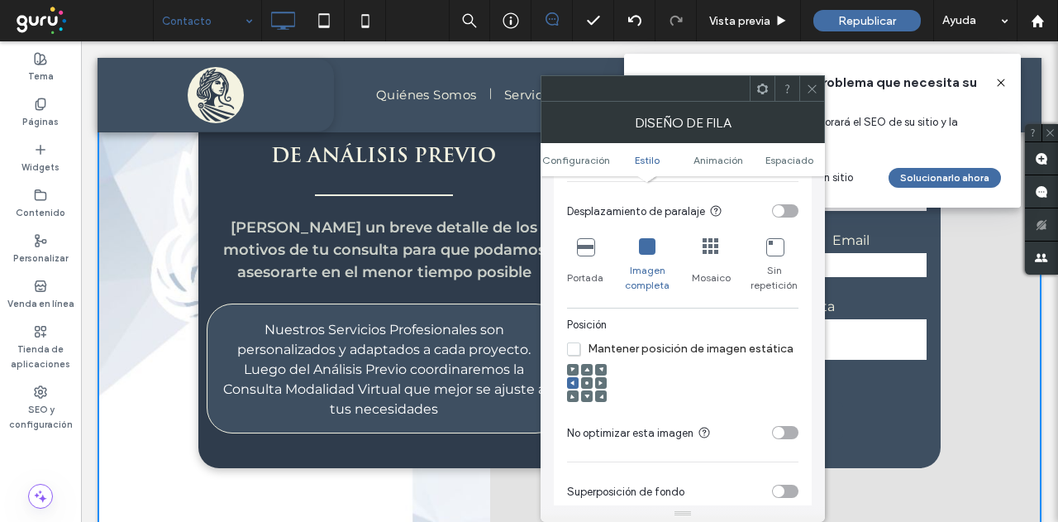
click at [581, 251] on icon at bounding box center [585, 246] width 17 height 17
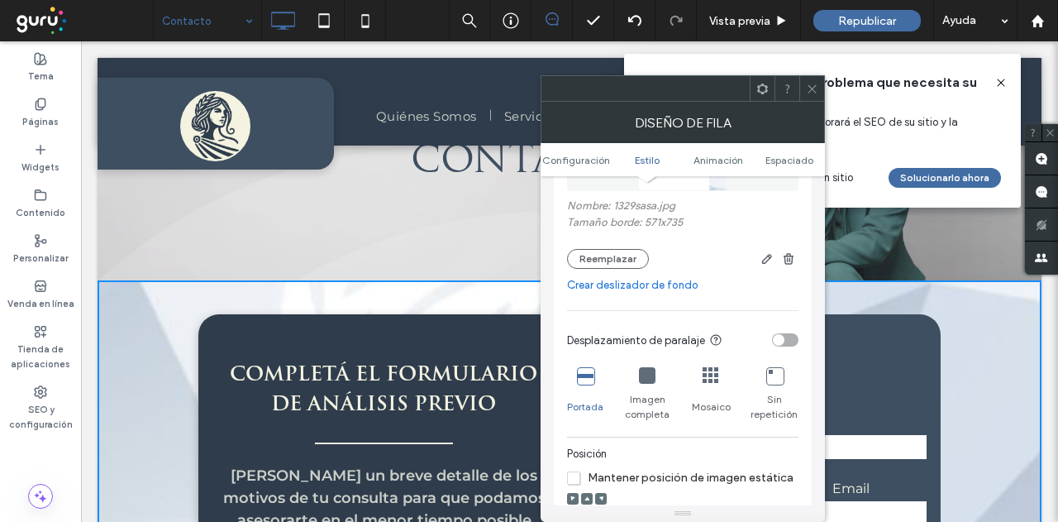
scroll to position [331, 0]
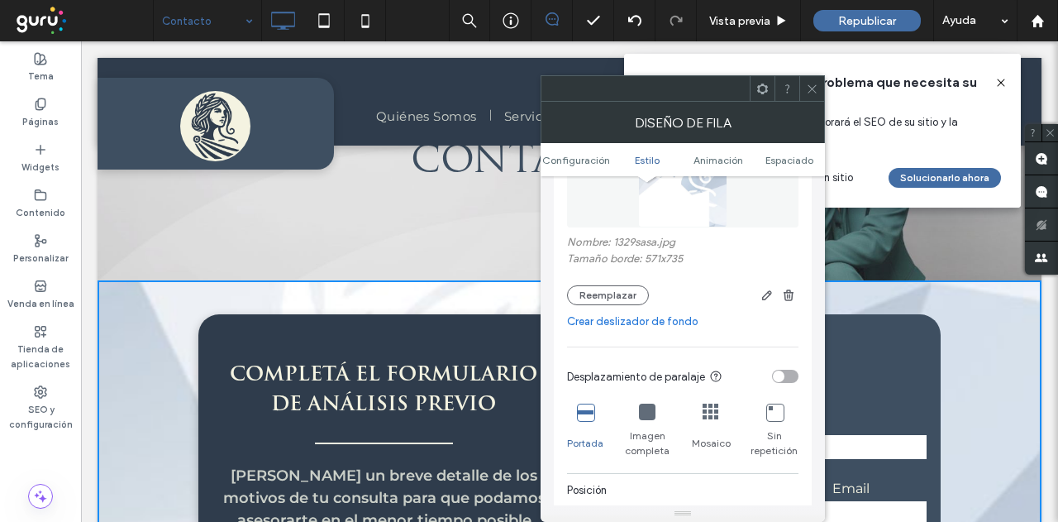
click at [785, 376] on div "toggle" at bounding box center [785, 376] width 26 height 13
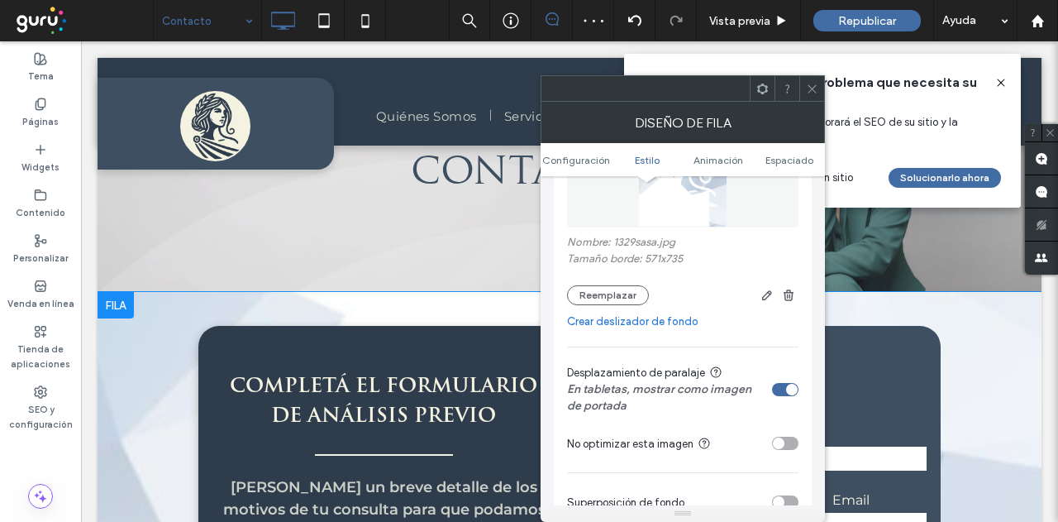
scroll to position [18, 0]
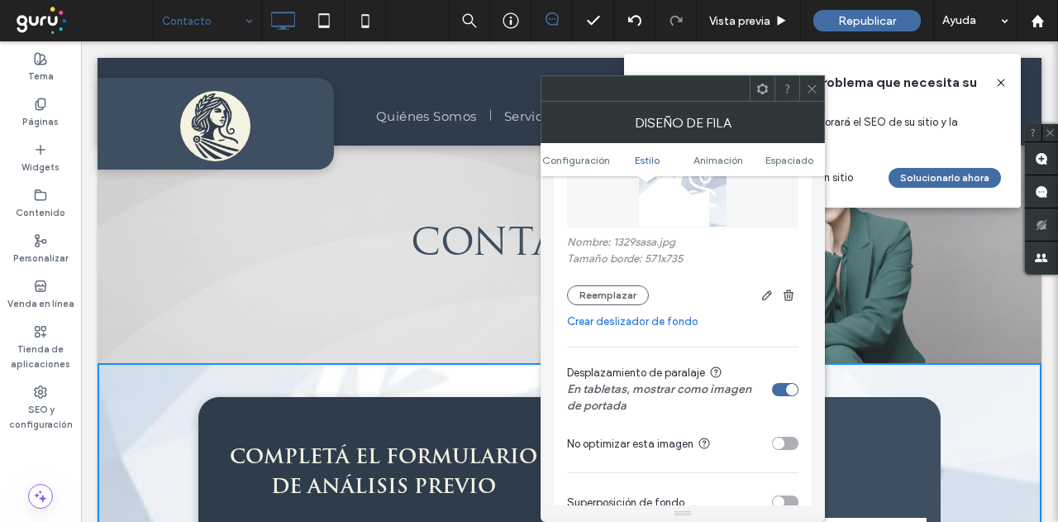
click at [808, 88] on icon at bounding box center [812, 89] width 12 height 12
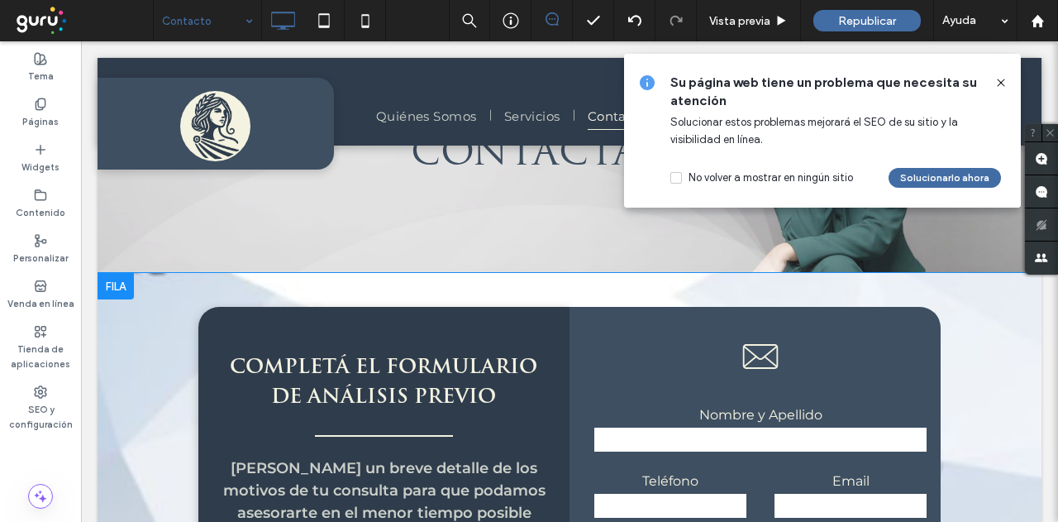
scroll to position [0, 0]
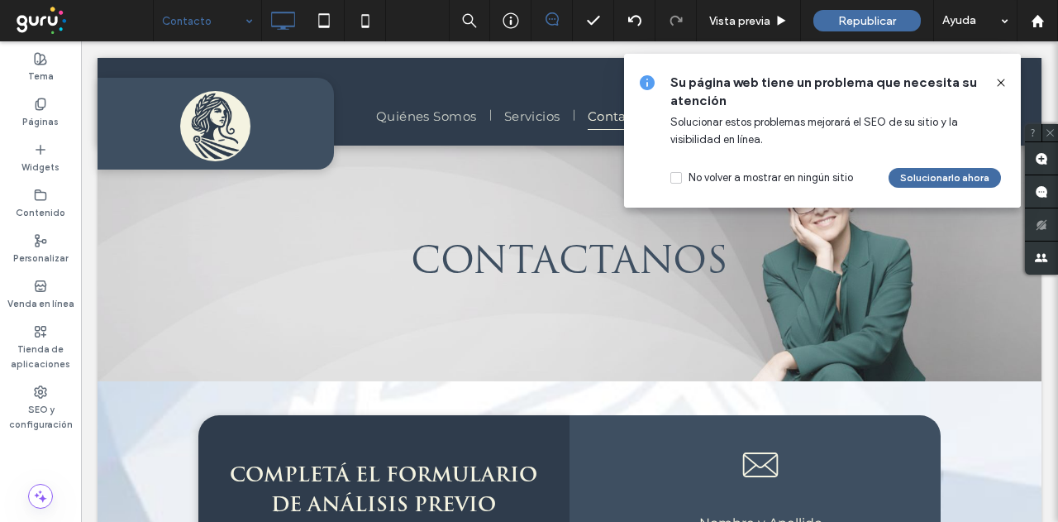
click at [1001, 80] on icon at bounding box center [1001, 82] width 13 height 13
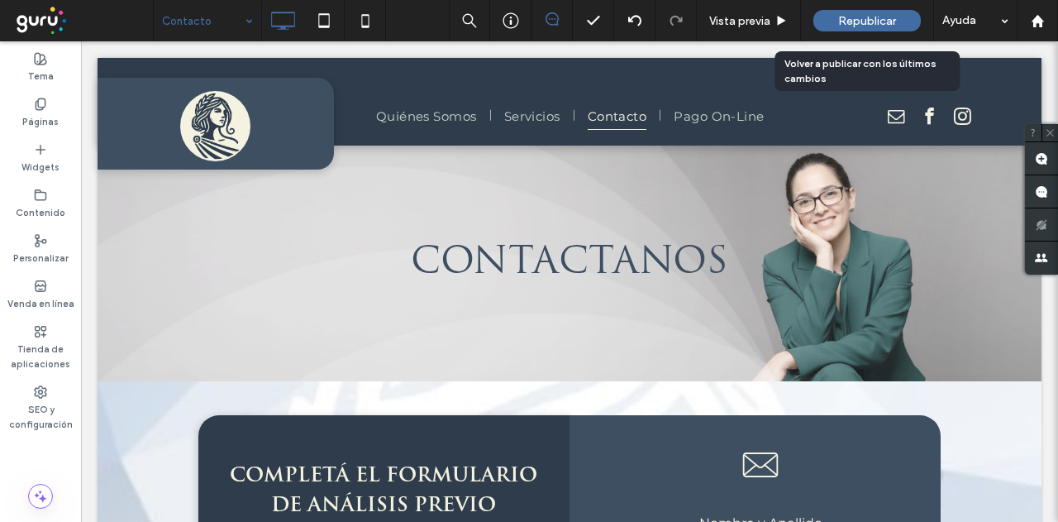
click at [860, 14] on span "Republicar" at bounding box center [868, 21] width 58 height 14
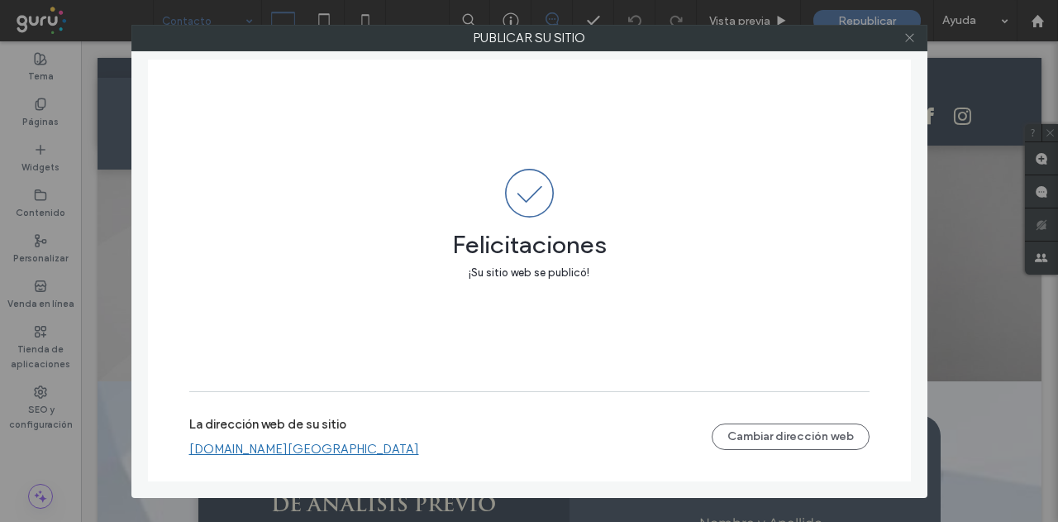
click at [910, 32] on icon at bounding box center [910, 37] width 12 height 12
